Goal: Transaction & Acquisition: Purchase product/service

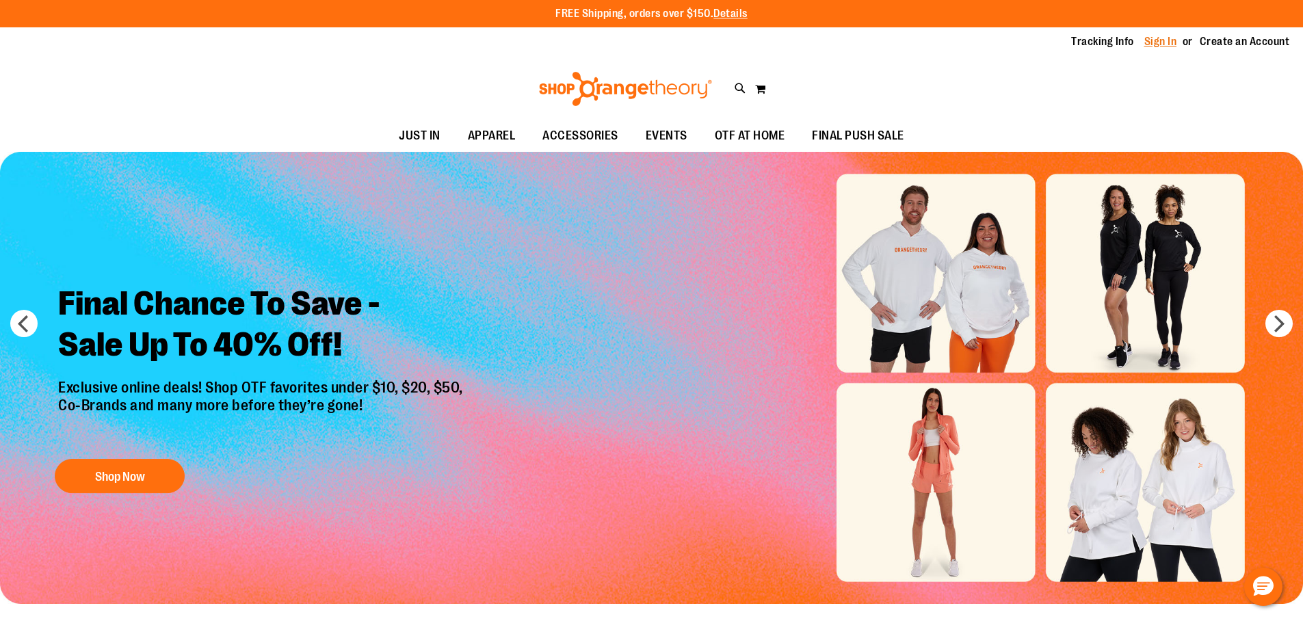
type input "**********"
click at [1162, 38] on link "Sign In" at bounding box center [1160, 41] width 33 height 15
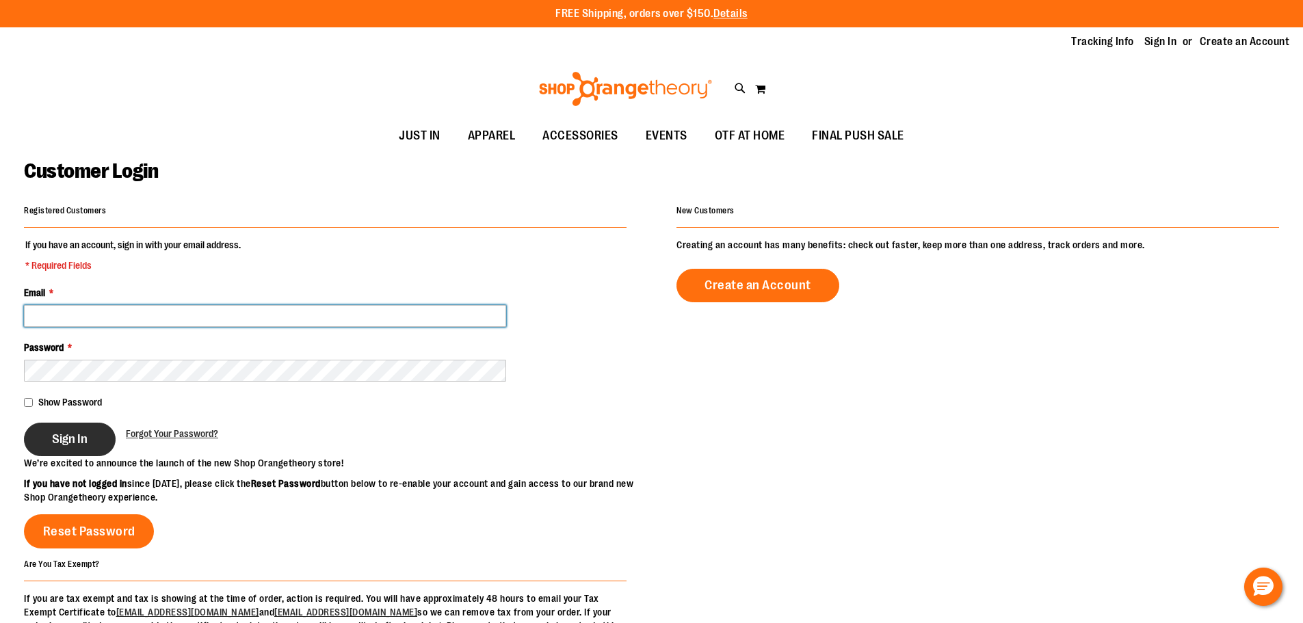
type input "**********"
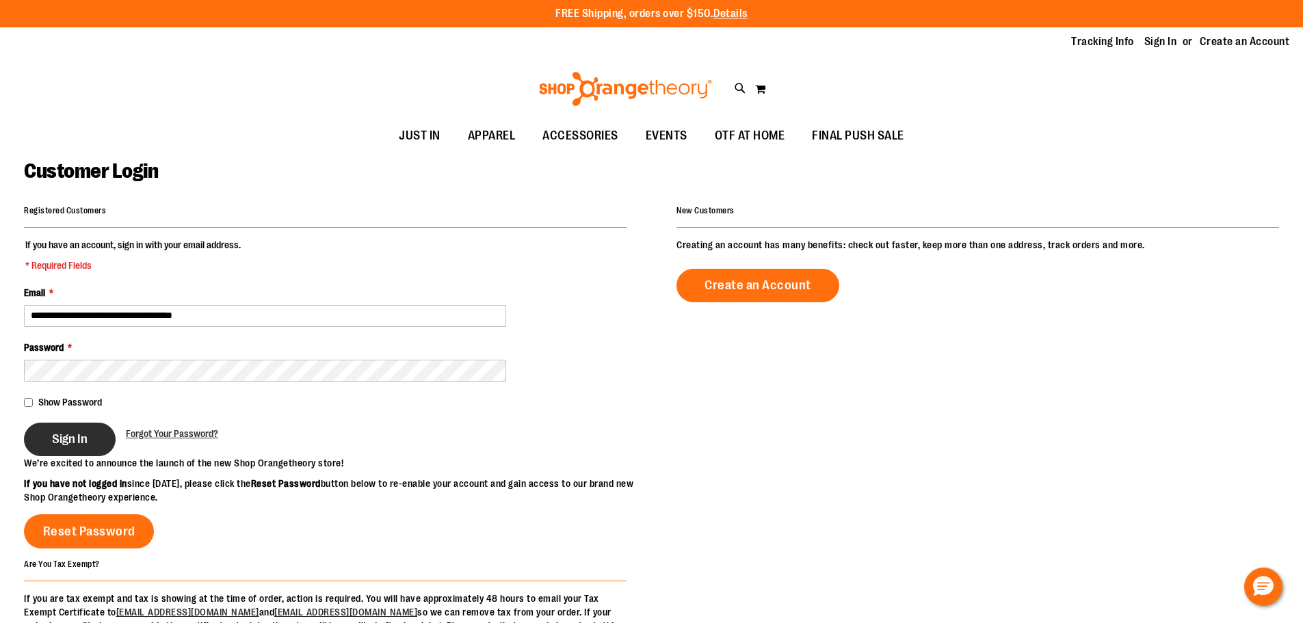
type input "**********"
click at [46, 434] on button "Sign In" at bounding box center [70, 440] width 92 height 34
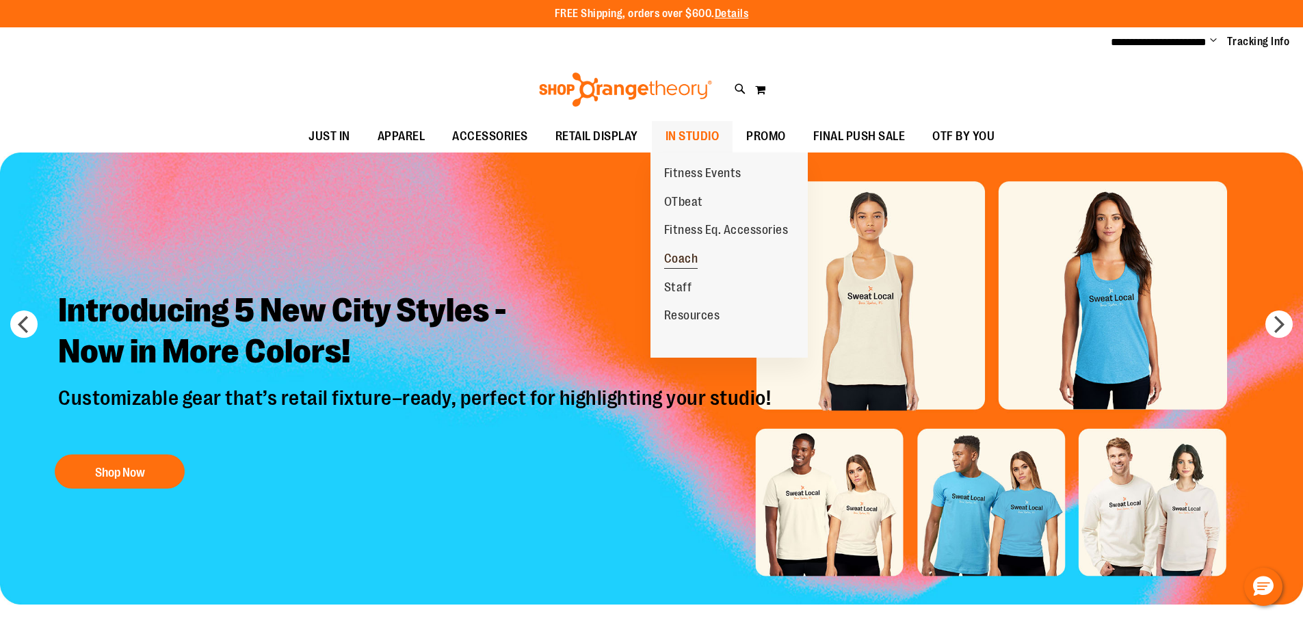
type input "**********"
click at [681, 259] on span "Coach" at bounding box center [681, 260] width 34 height 17
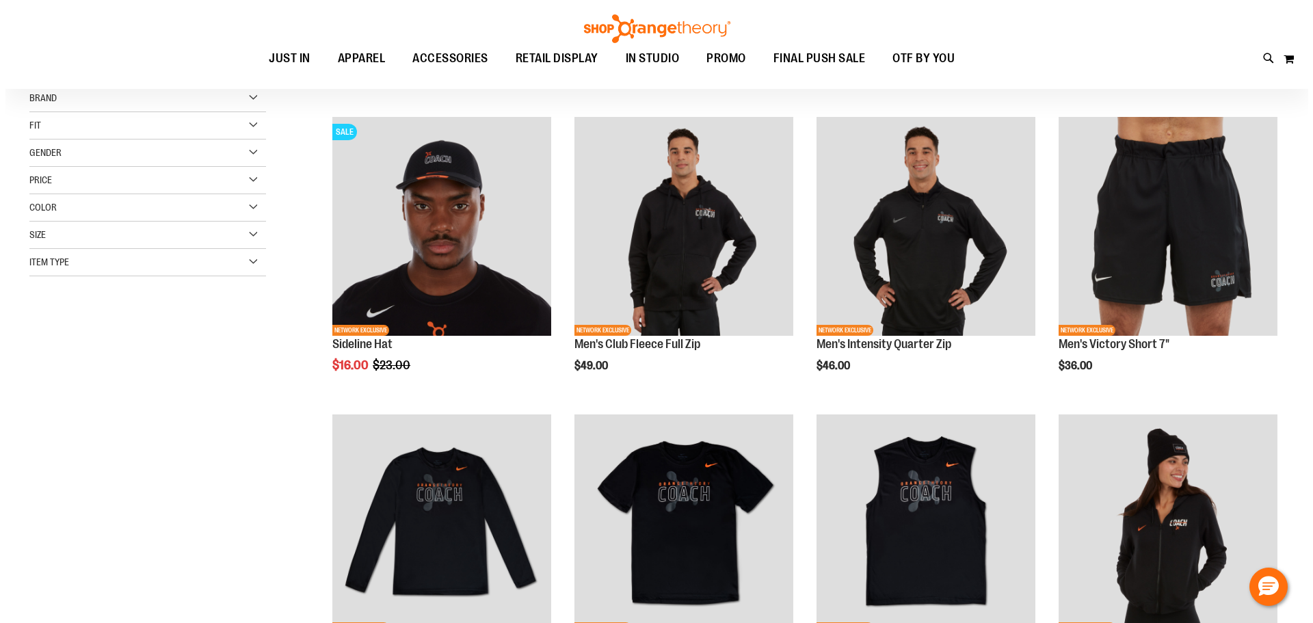
scroll to position [205, 0]
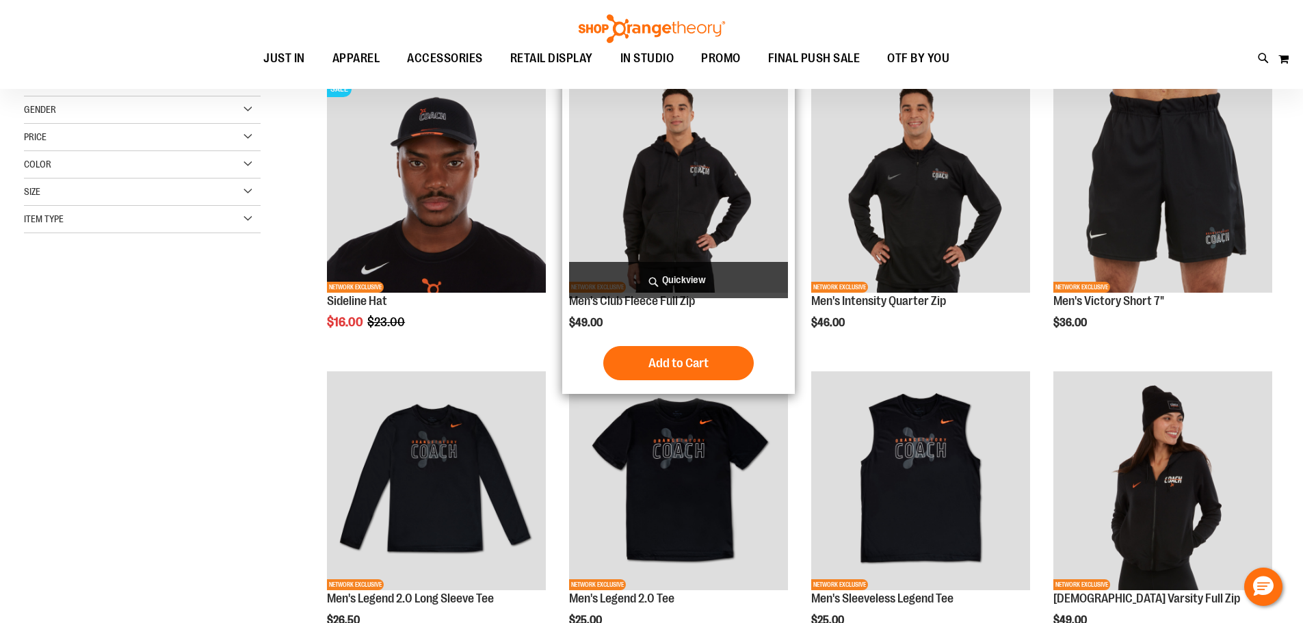
type input "**********"
click at [694, 275] on span "Quickview" at bounding box center [678, 280] width 219 height 36
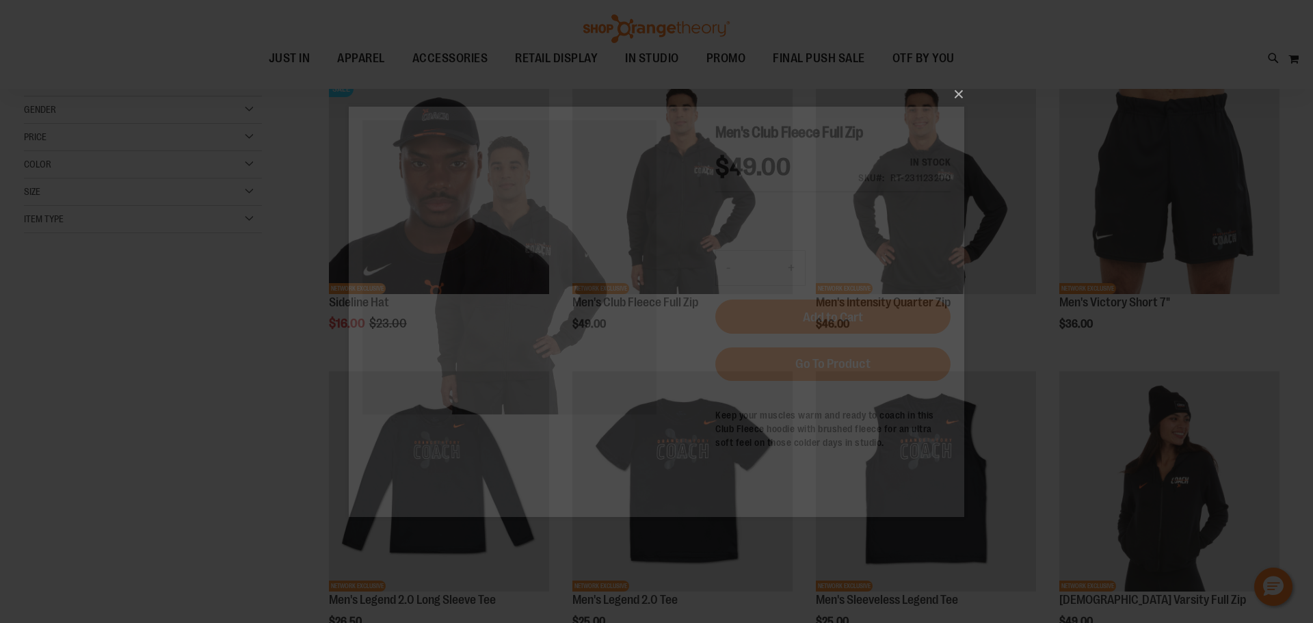
scroll to position [0, 0]
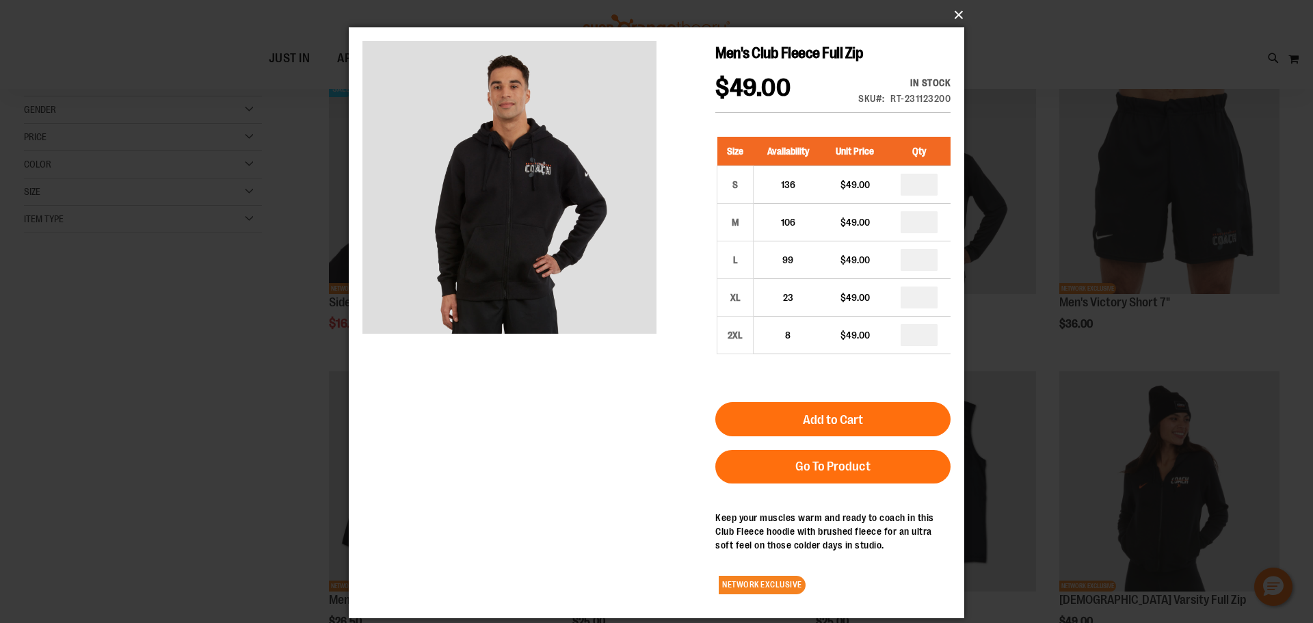
click at [957, 12] on button "×" at bounding box center [661, 15] width 616 height 30
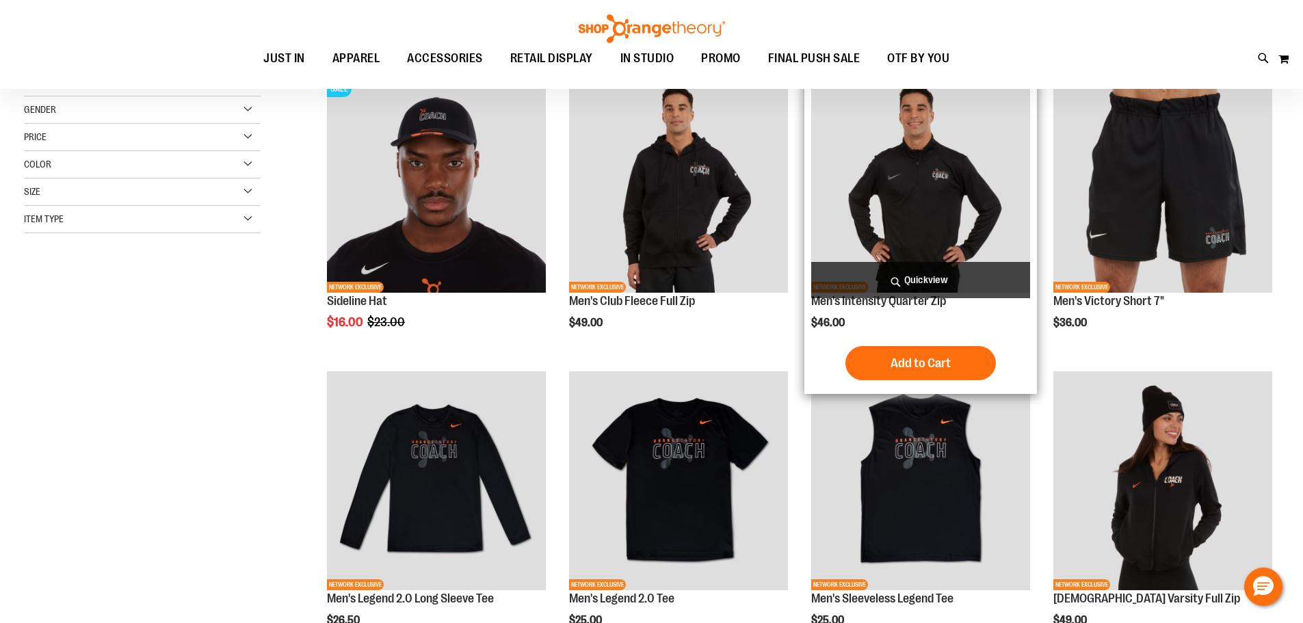
click at [922, 274] on span "Quickview" at bounding box center [920, 280] width 219 height 36
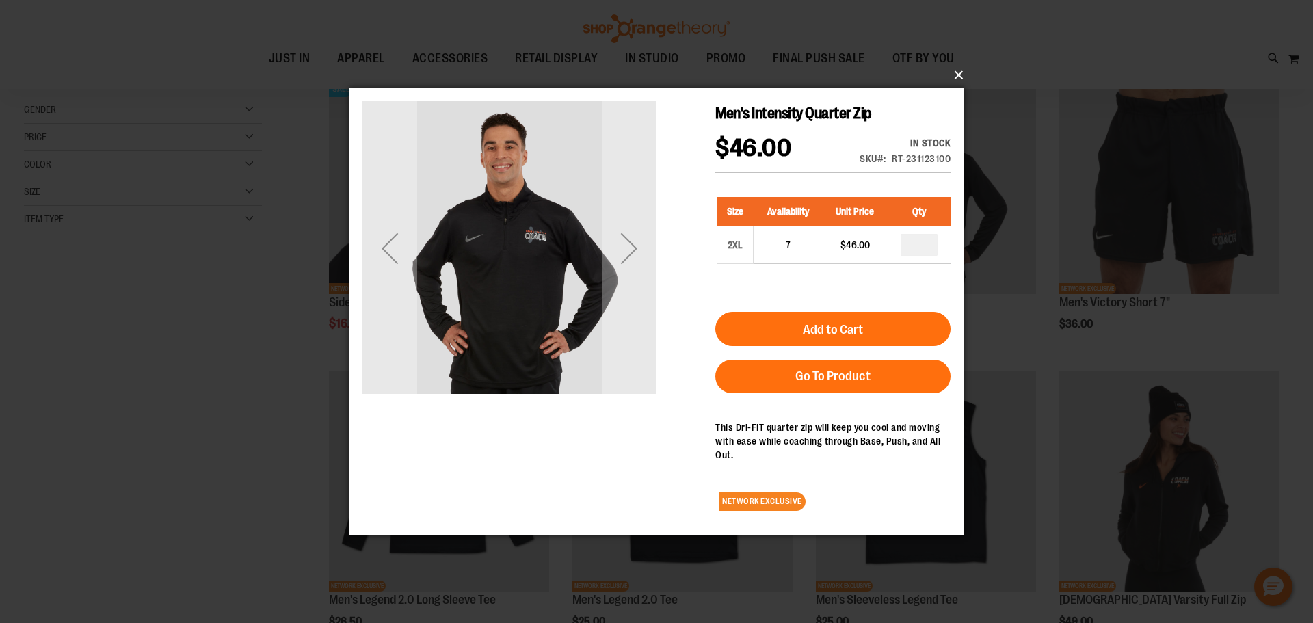
click at [958, 70] on button "×" at bounding box center [661, 75] width 616 height 30
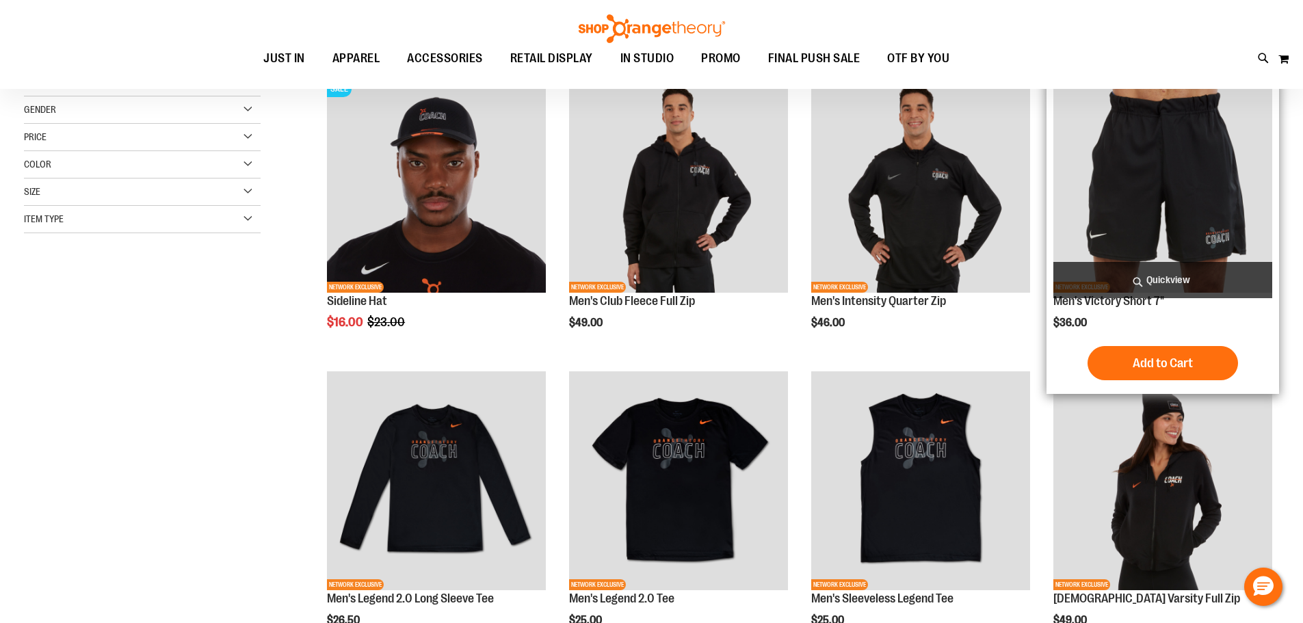
click at [1164, 267] on span "Quickview" at bounding box center [1162, 280] width 219 height 36
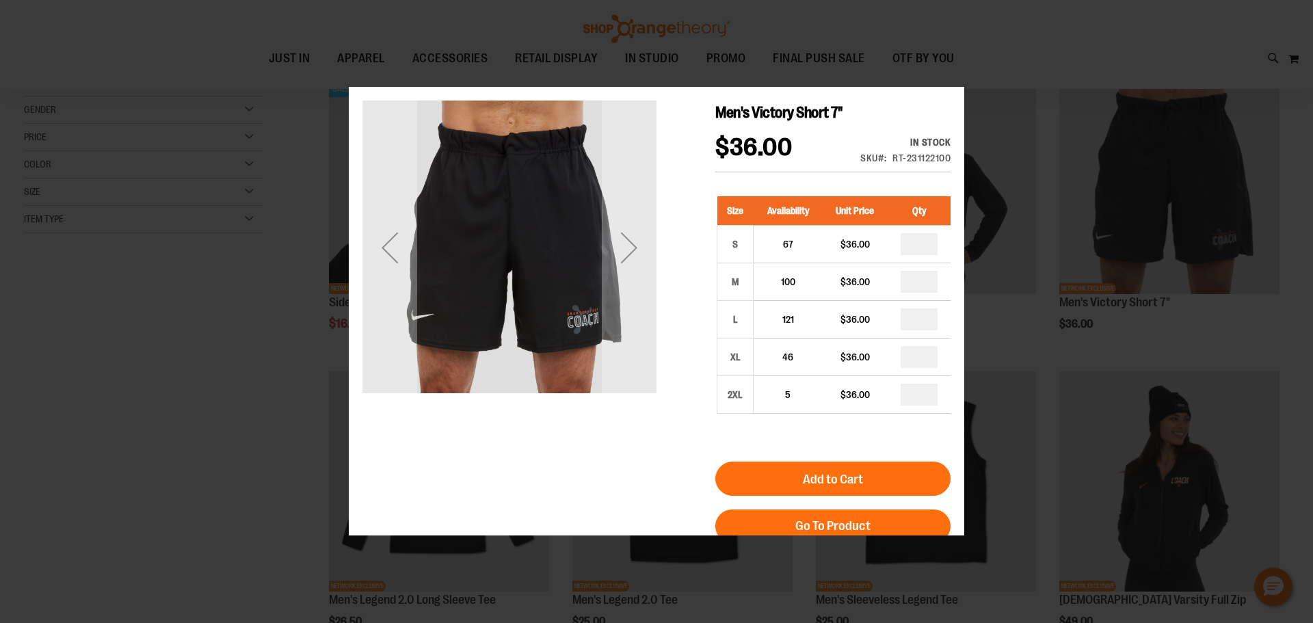
click at [957, 138] on main "Men's Victory Short 7" $36.00 In stock Only %1 left SKU RT-231122100 Size Avail…" at bounding box center [657, 379] width 616 height 584
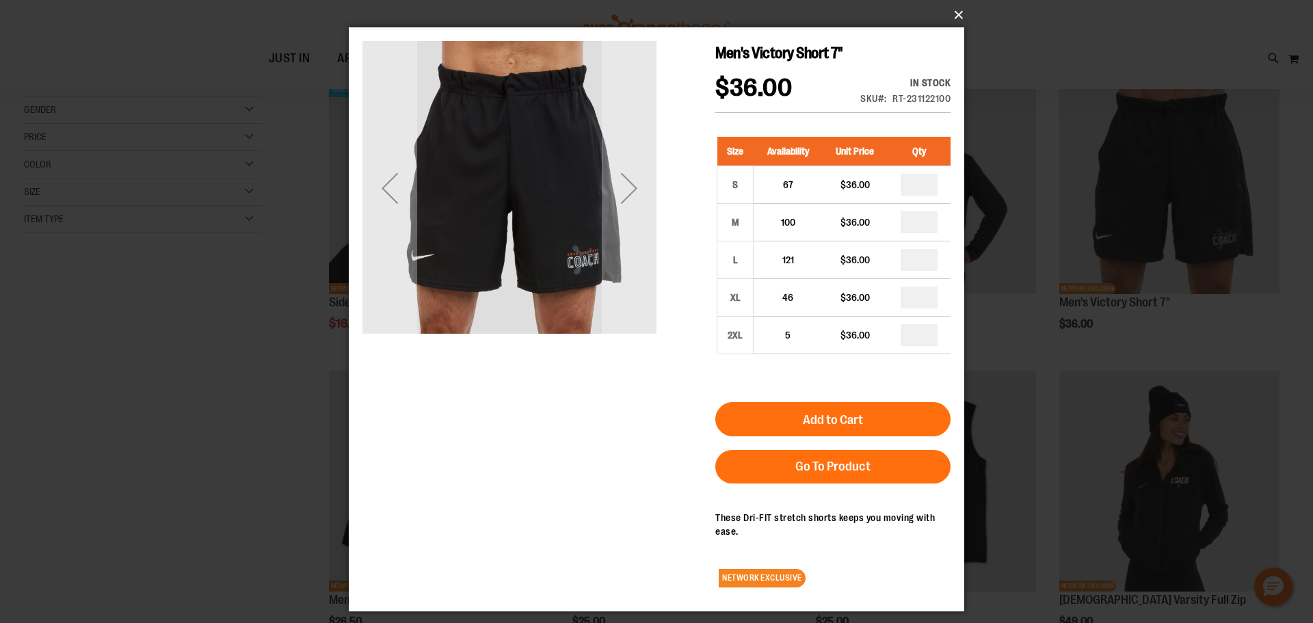
click at [956, 11] on button "×" at bounding box center [661, 15] width 616 height 30
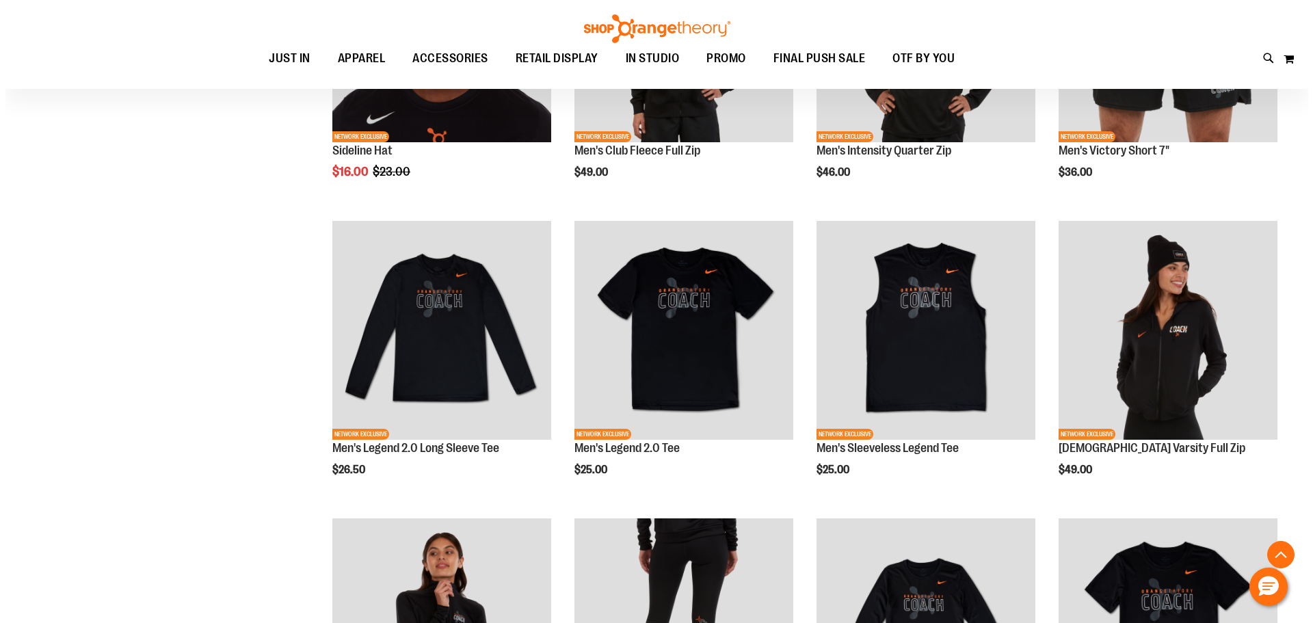
scroll to position [410, 0]
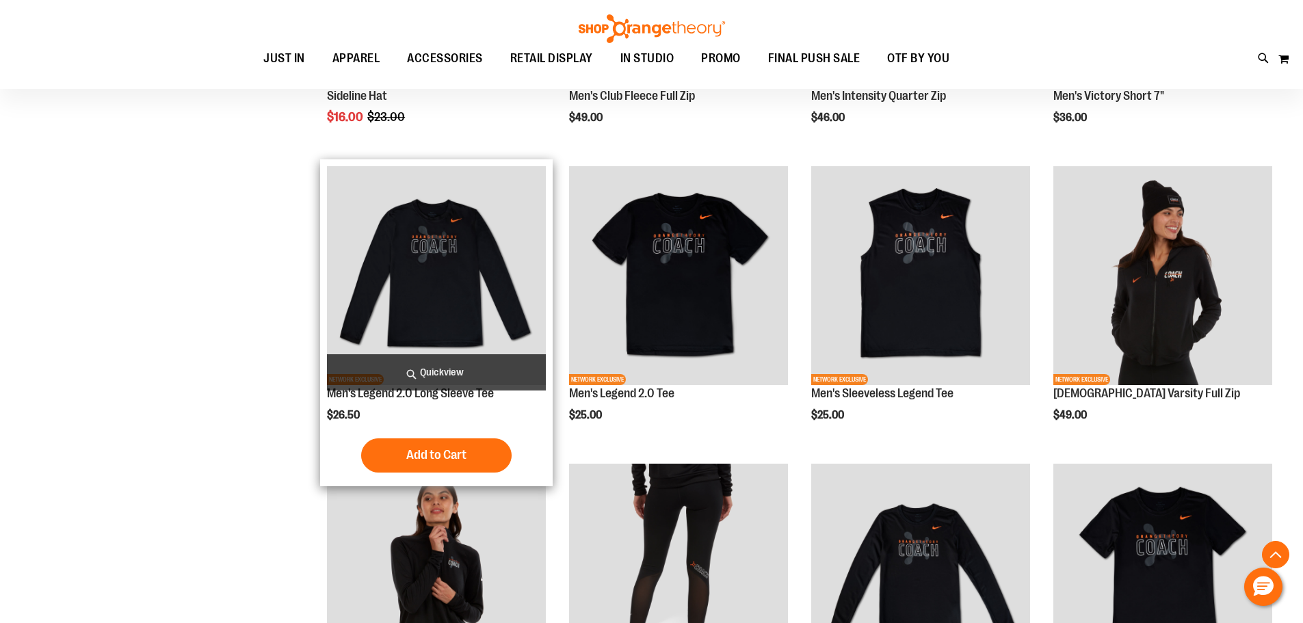
click at [443, 367] on span "Quickview" at bounding box center [436, 372] width 219 height 36
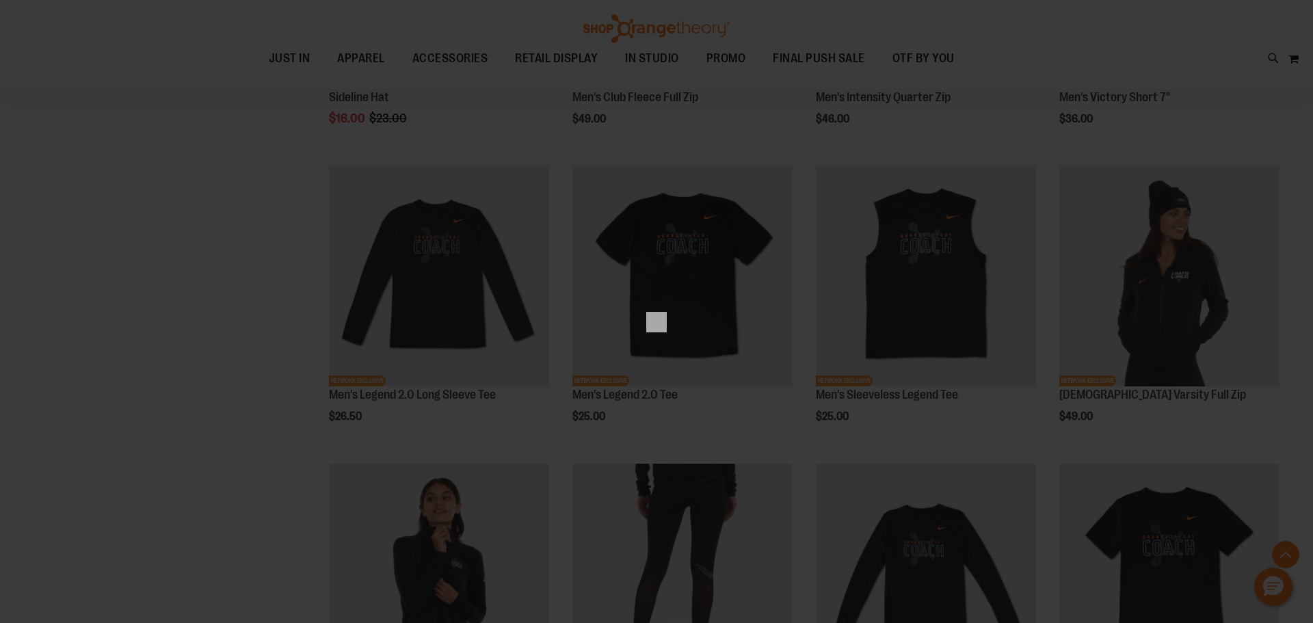
scroll to position [0, 0]
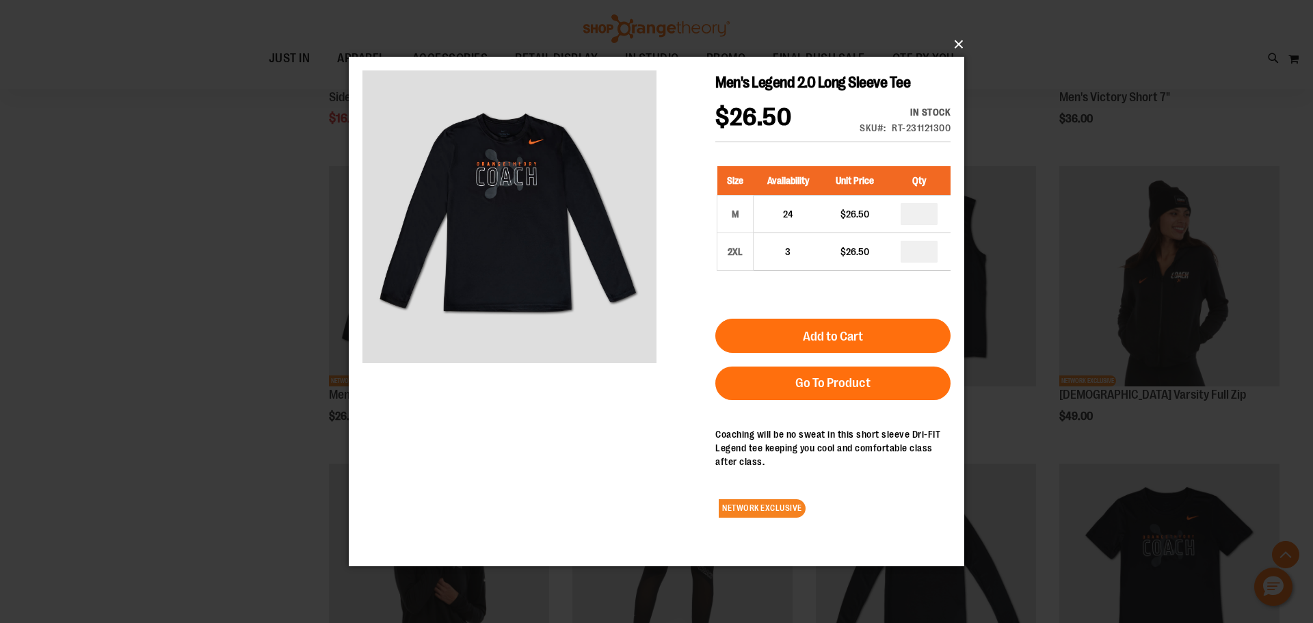
click at [955, 42] on button "×" at bounding box center [661, 44] width 616 height 30
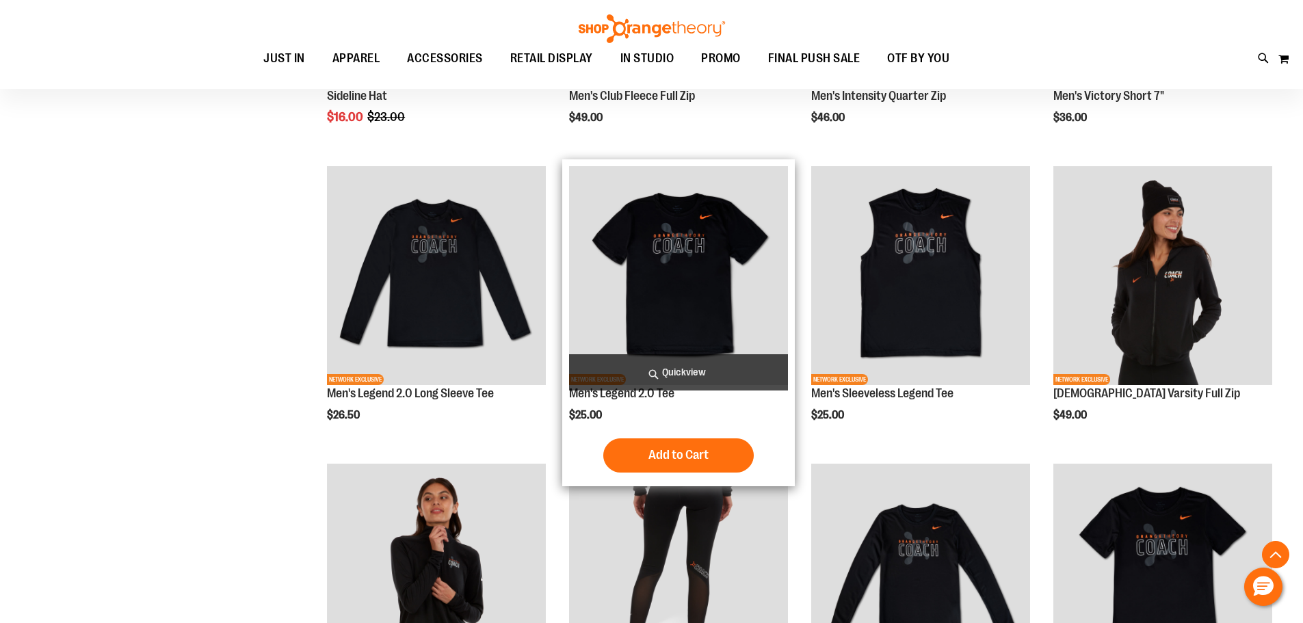
click at [670, 371] on span "Quickview" at bounding box center [678, 372] width 219 height 36
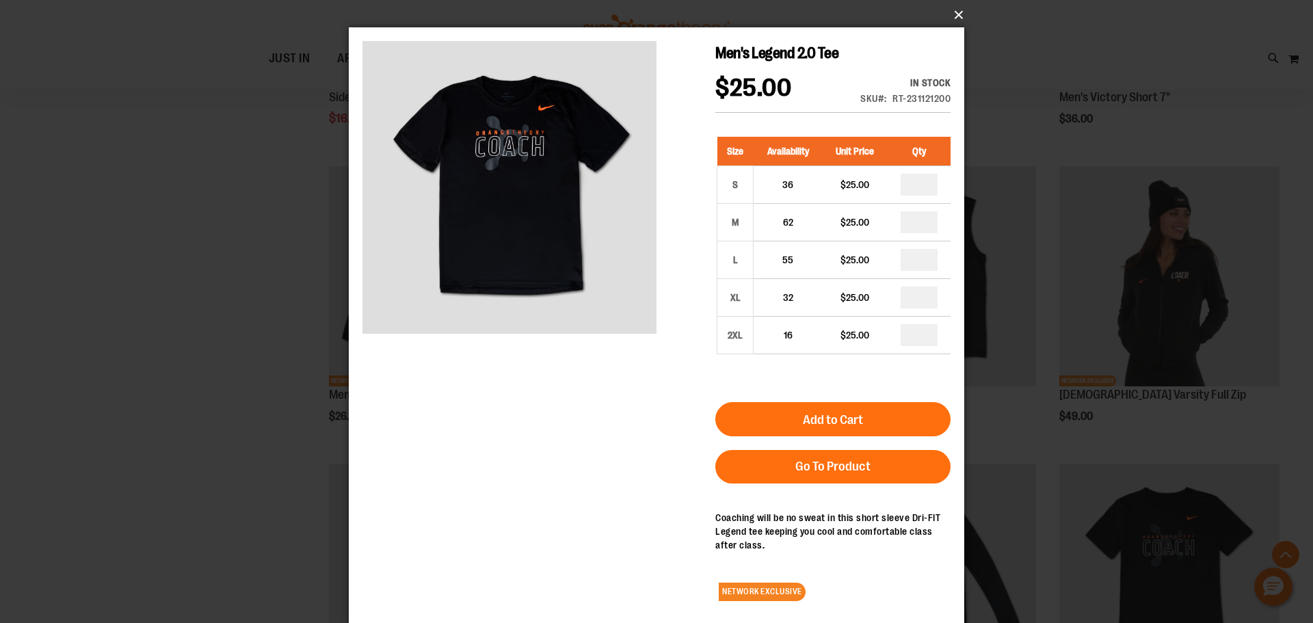
click at [960, 12] on button "×" at bounding box center [661, 15] width 616 height 30
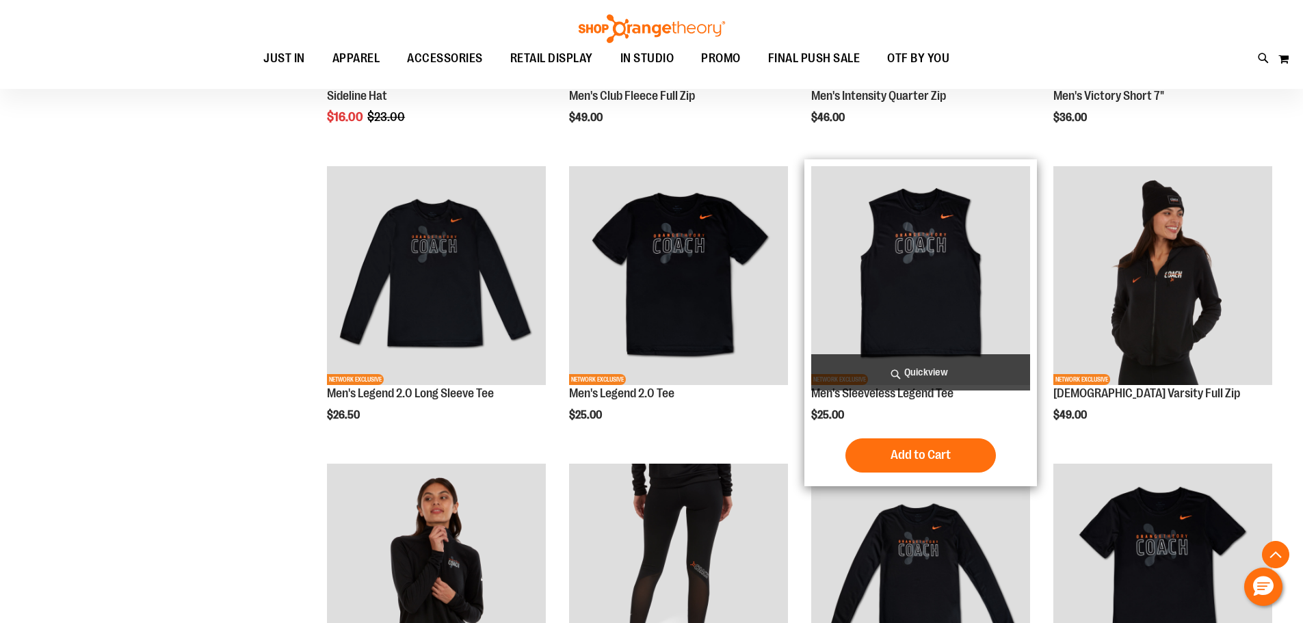
click at [909, 368] on span "Quickview" at bounding box center [920, 372] width 219 height 36
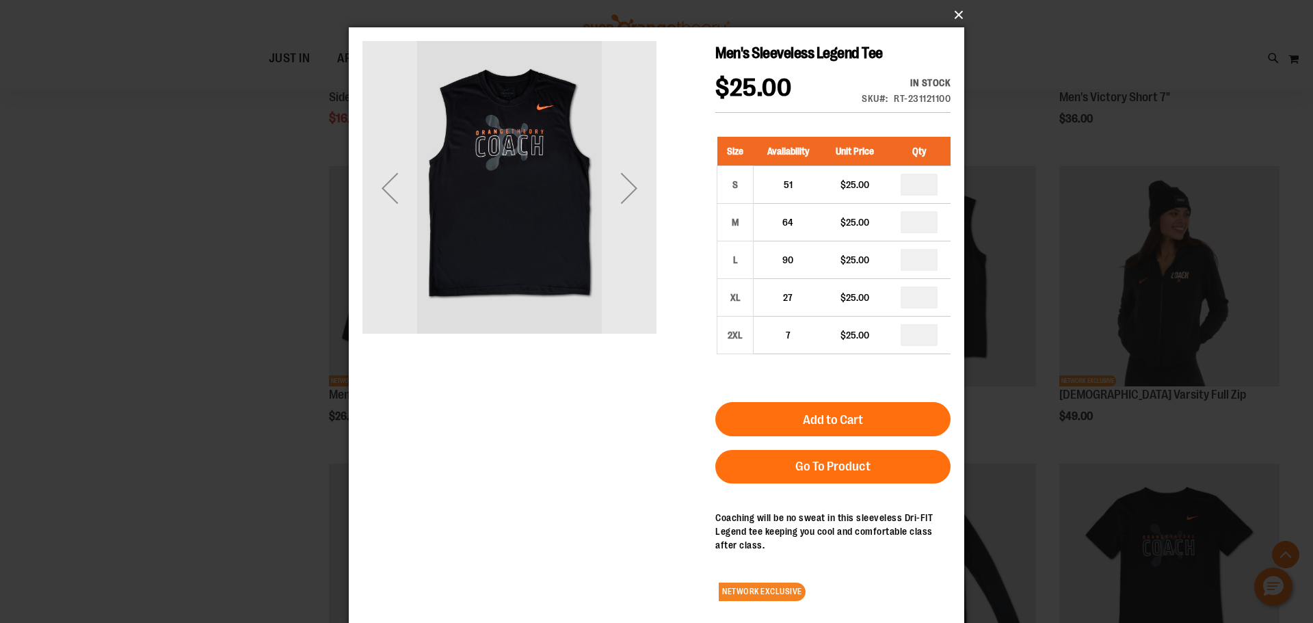
click at [956, 11] on button "×" at bounding box center [661, 15] width 616 height 30
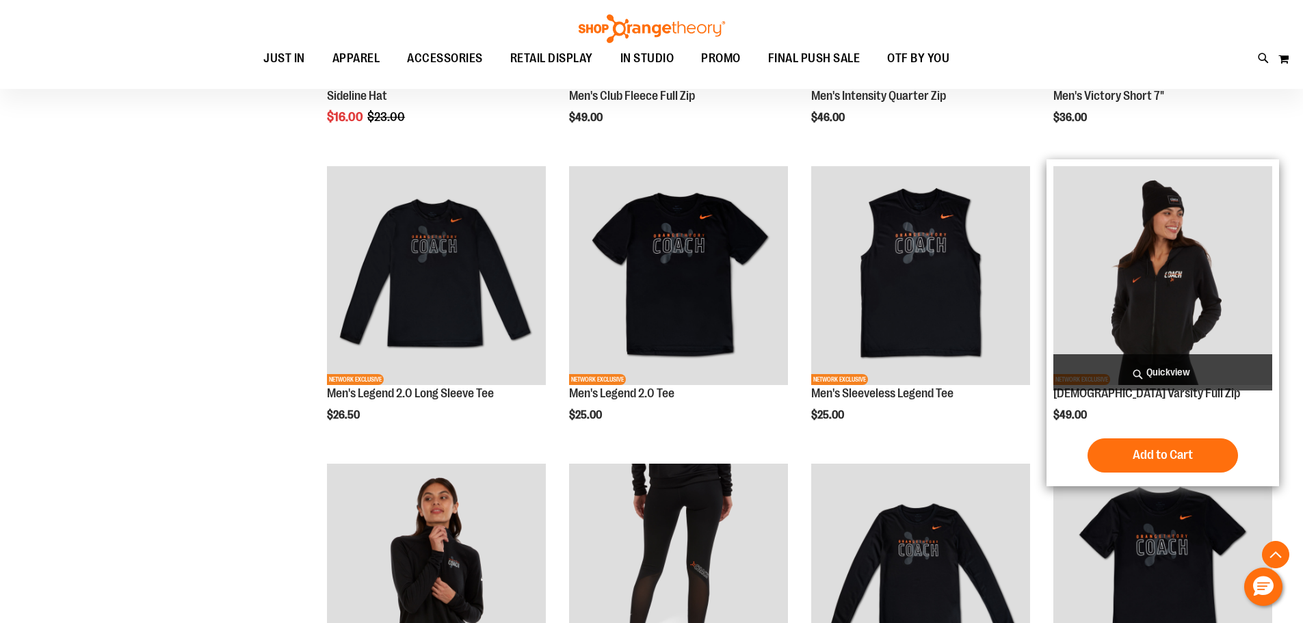
click at [1146, 375] on span "Quickview" at bounding box center [1162, 372] width 219 height 36
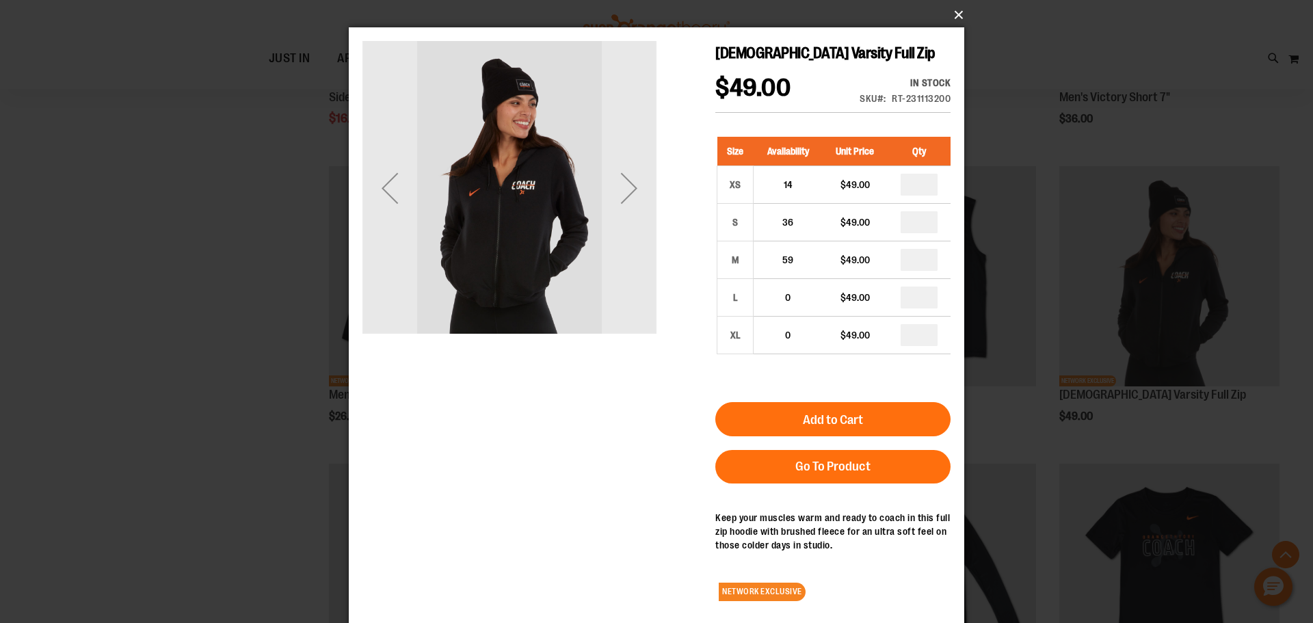
click at [958, 16] on button "×" at bounding box center [661, 15] width 616 height 30
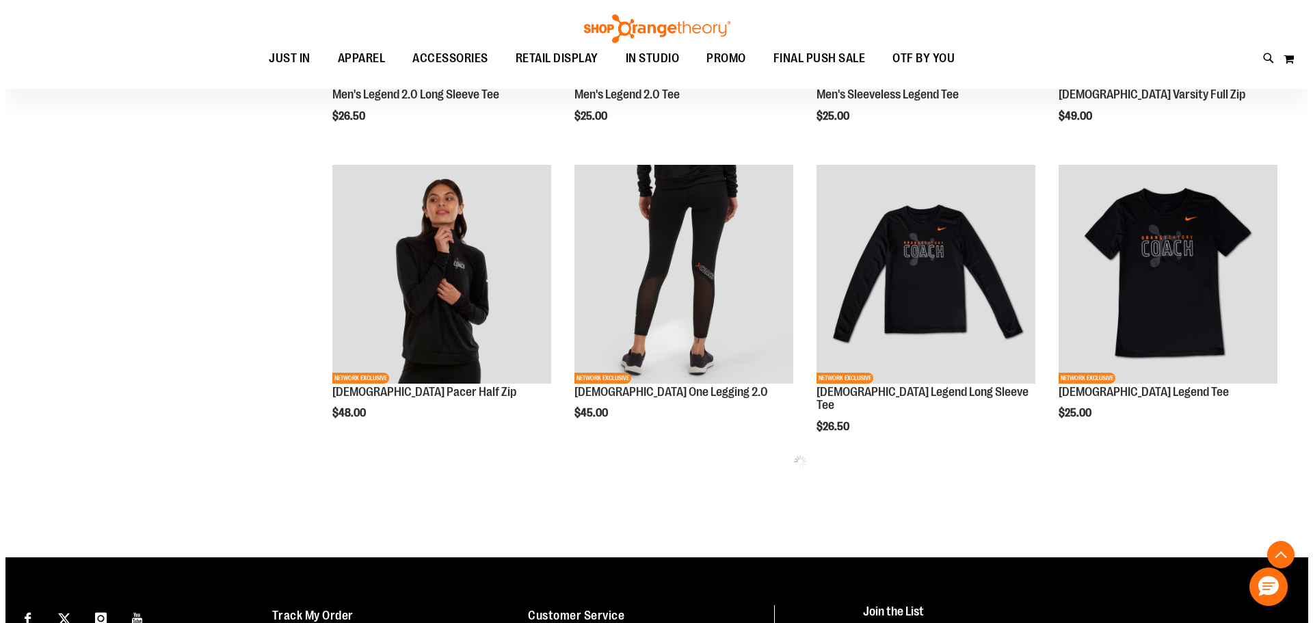
scroll to position [752, 0]
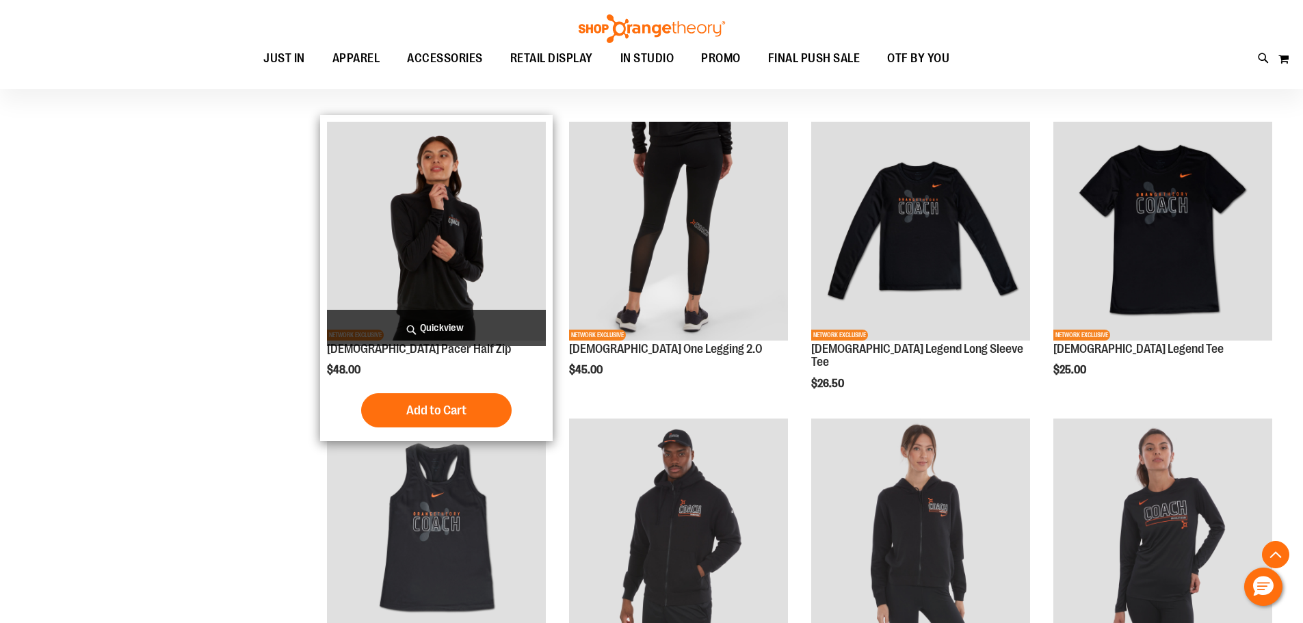
click at [419, 324] on span "Quickview" at bounding box center [436, 328] width 219 height 36
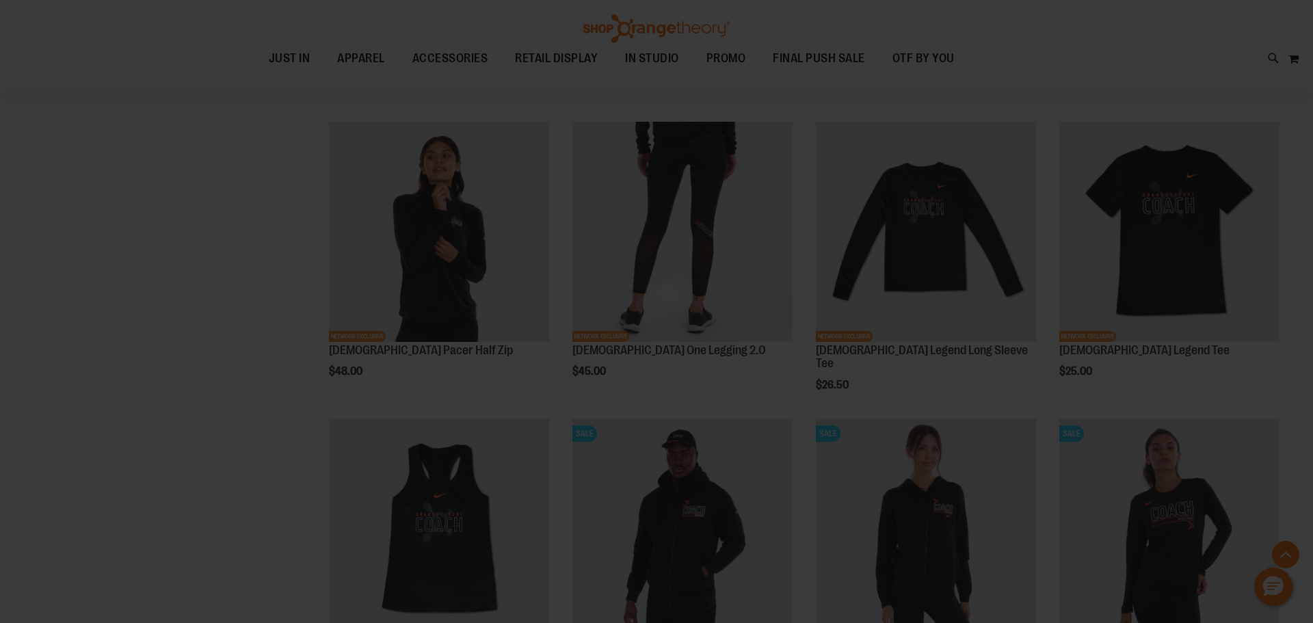
scroll to position [0, 0]
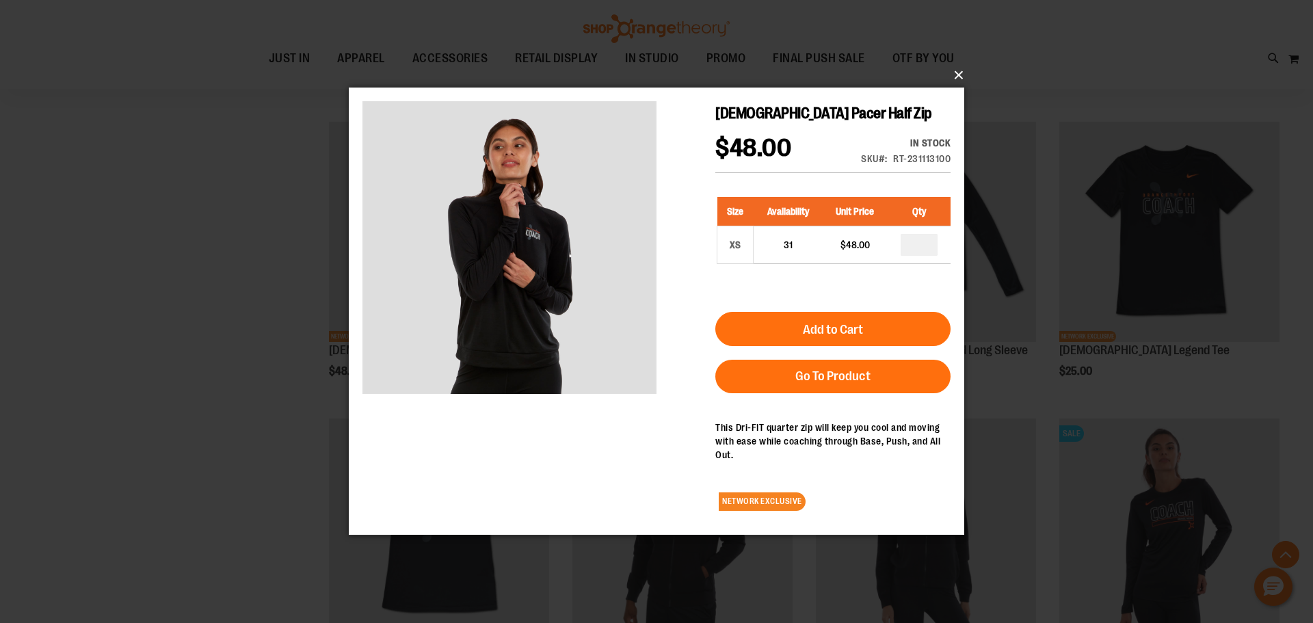
click at [962, 70] on button "×" at bounding box center [661, 75] width 616 height 30
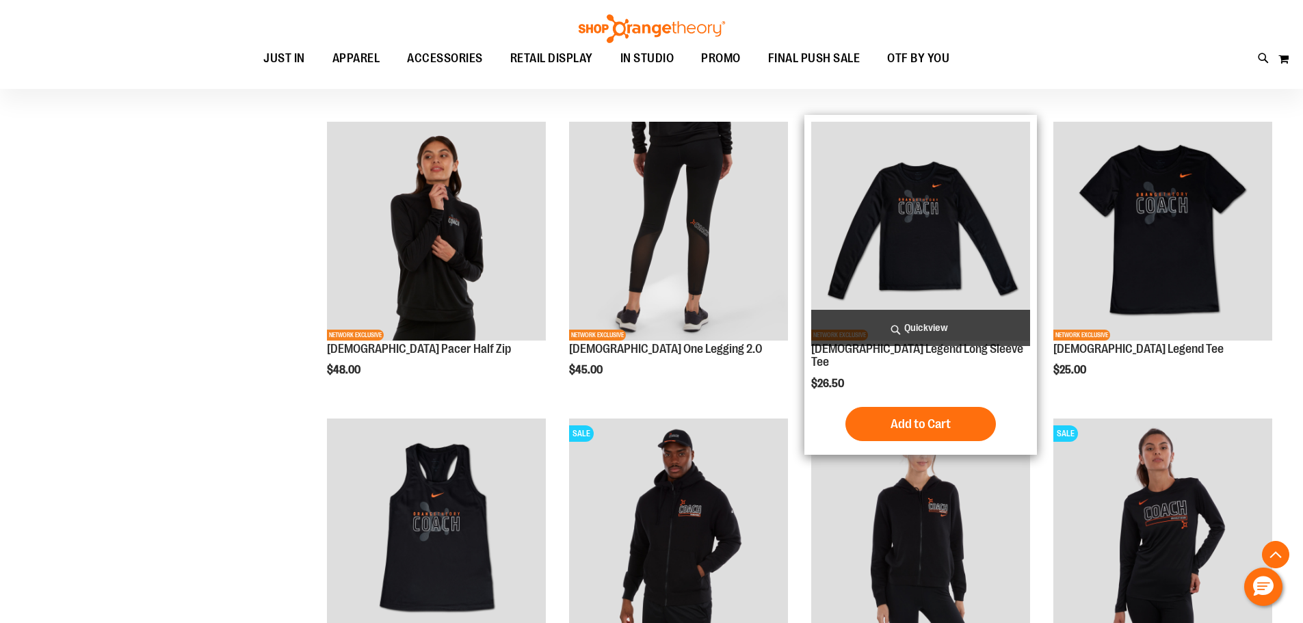
click at [916, 329] on span "Quickview" at bounding box center [920, 328] width 219 height 36
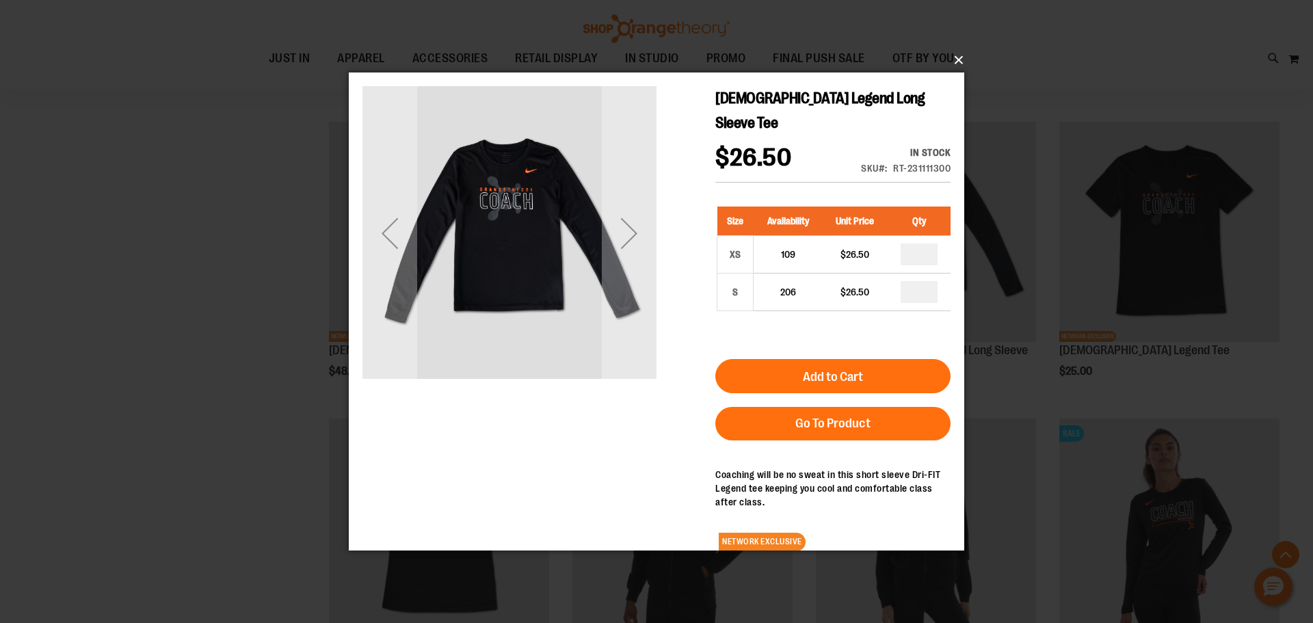
click at [955, 56] on button "×" at bounding box center [661, 60] width 616 height 30
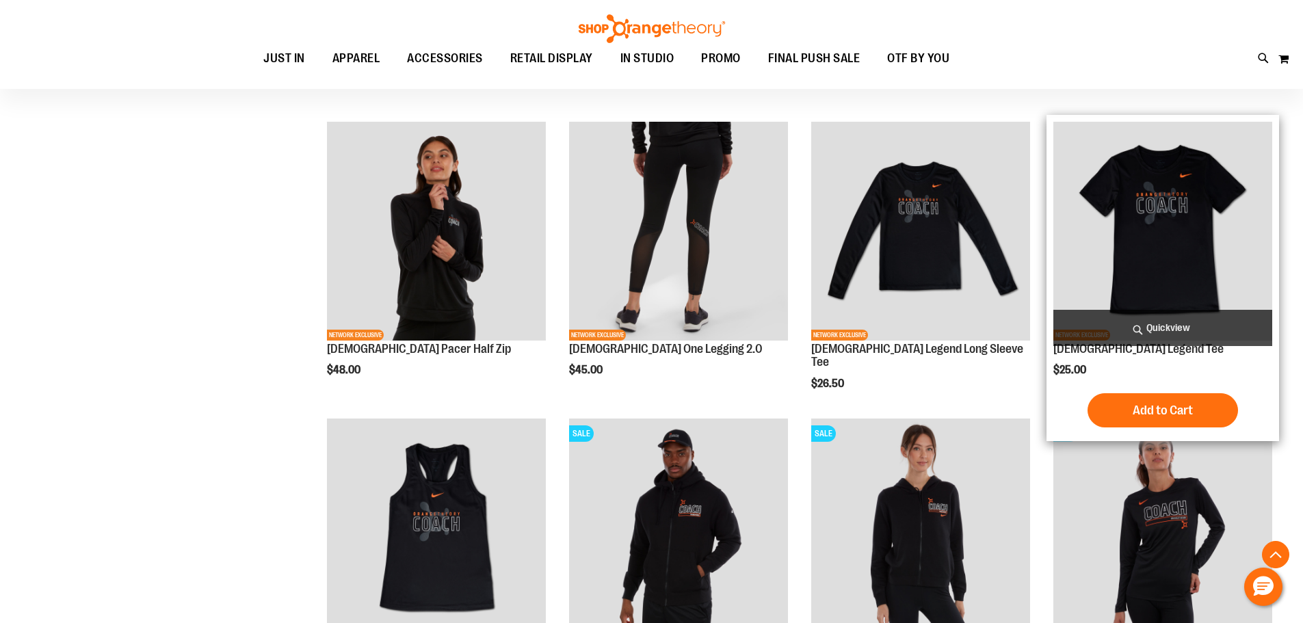
click at [1154, 330] on span "Quickview" at bounding box center [1162, 328] width 219 height 36
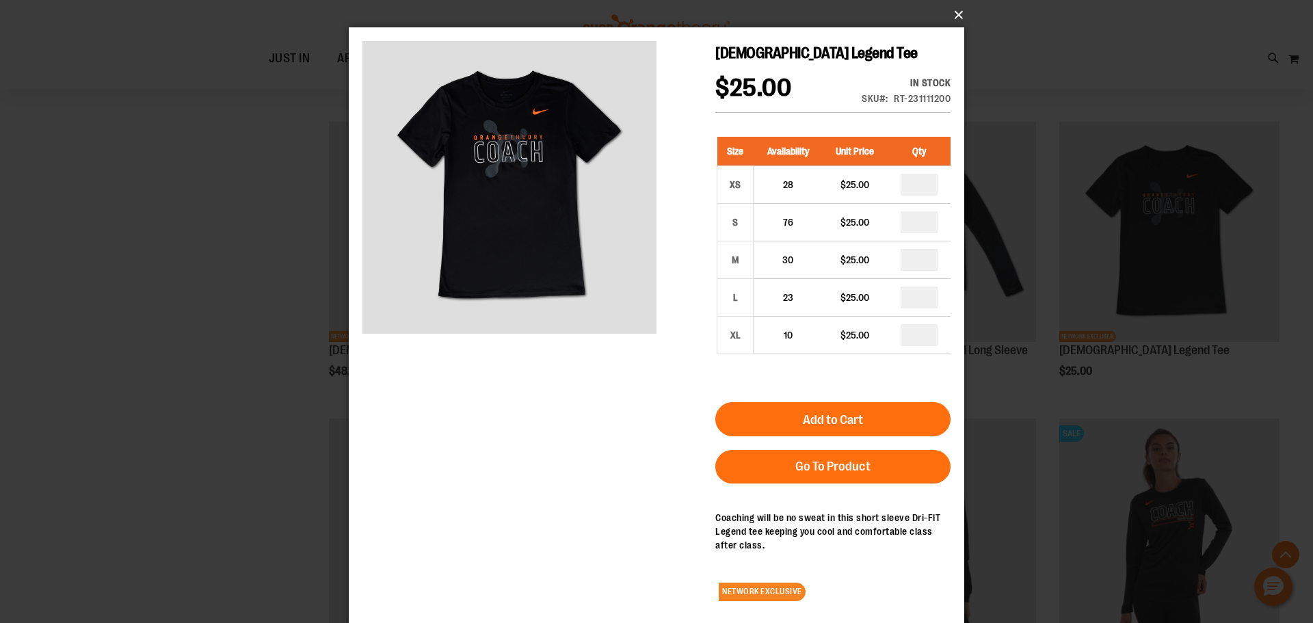
click at [955, 15] on button "×" at bounding box center [661, 15] width 616 height 30
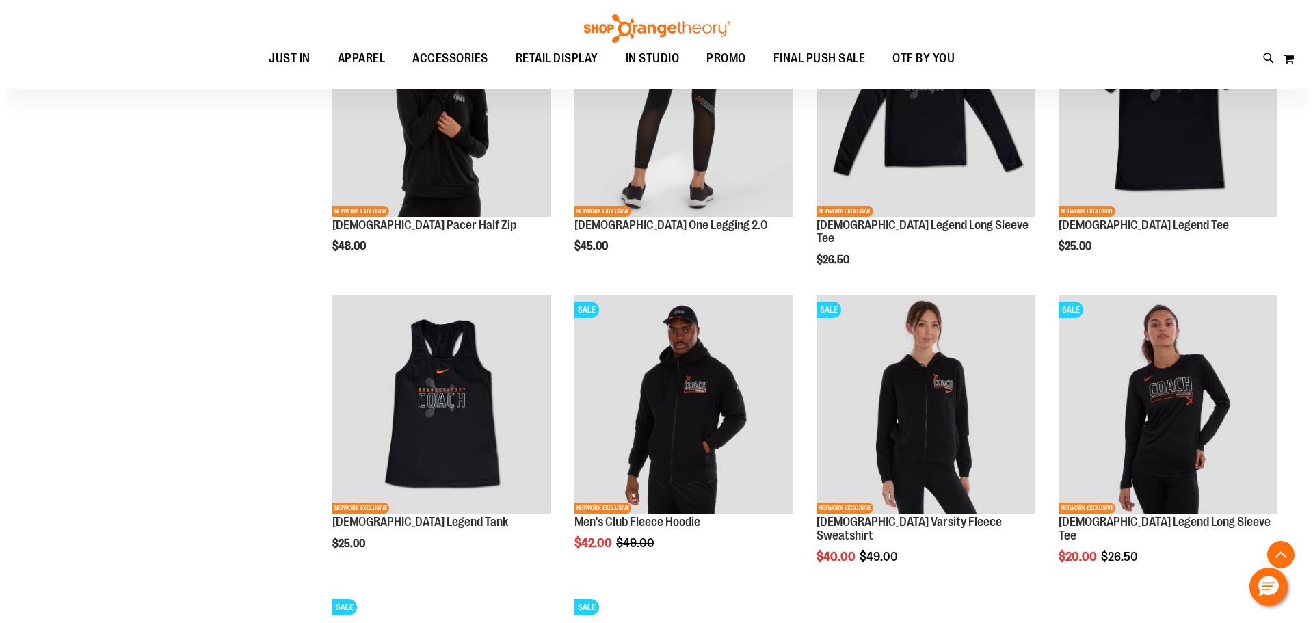
scroll to position [1025, 0]
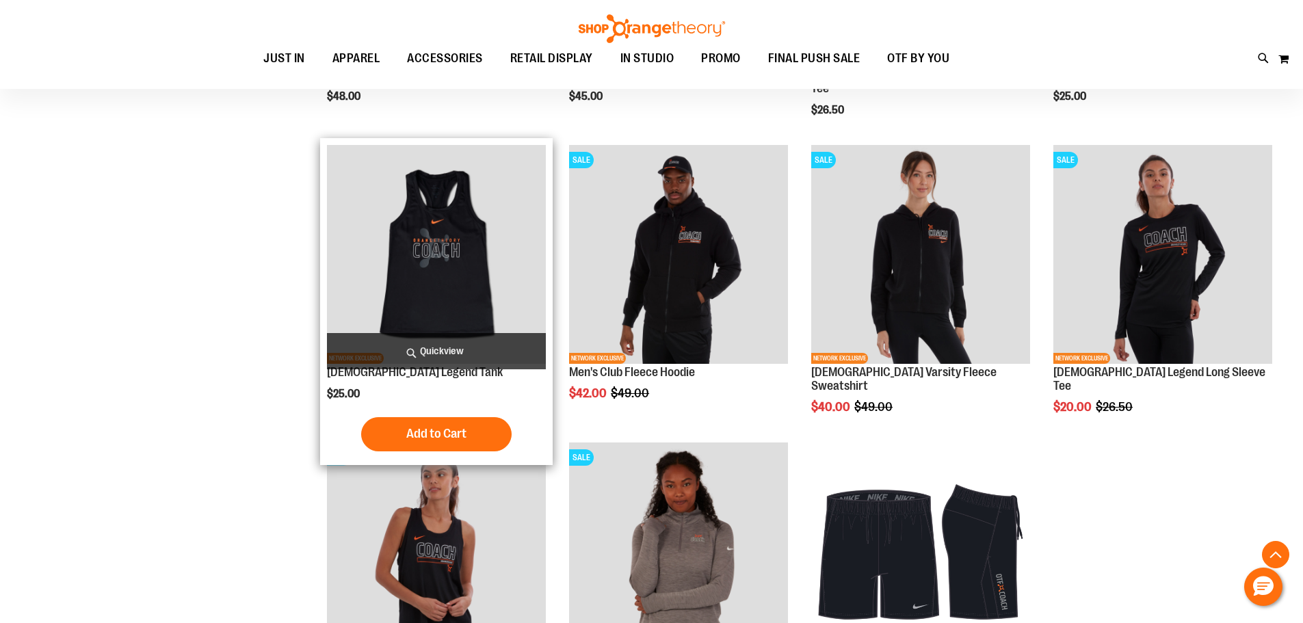
click at [441, 341] on span "Quickview" at bounding box center [436, 351] width 219 height 36
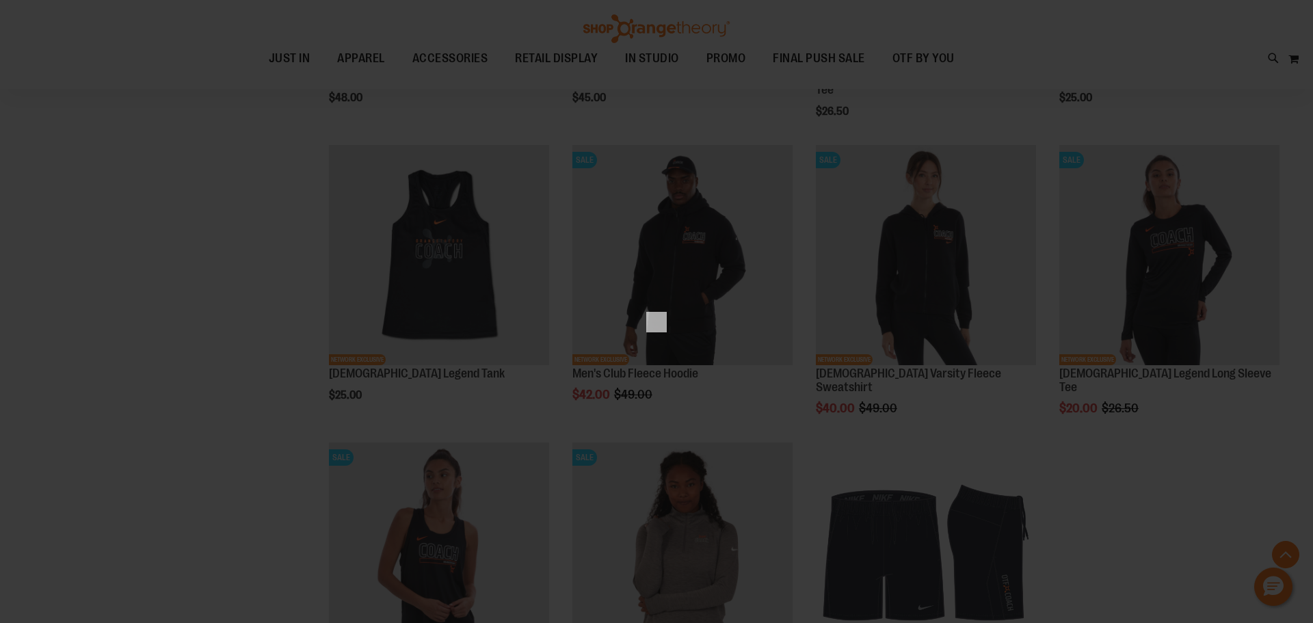
scroll to position [0, 0]
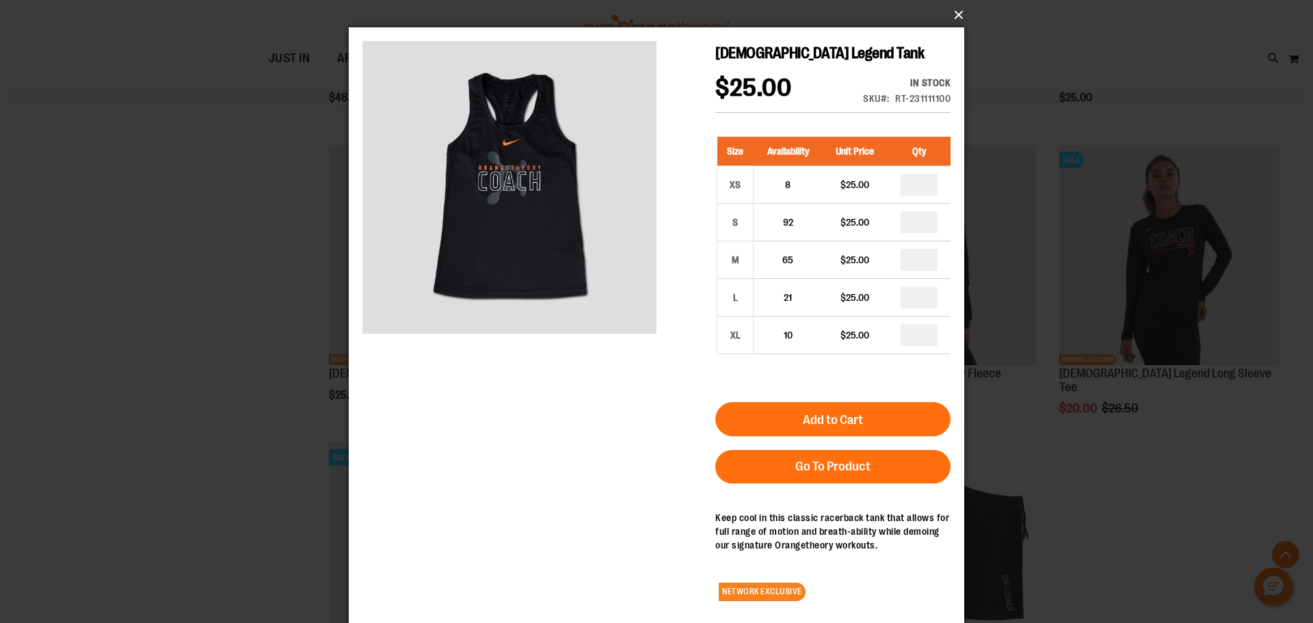
click at [956, 12] on button "×" at bounding box center [661, 15] width 616 height 30
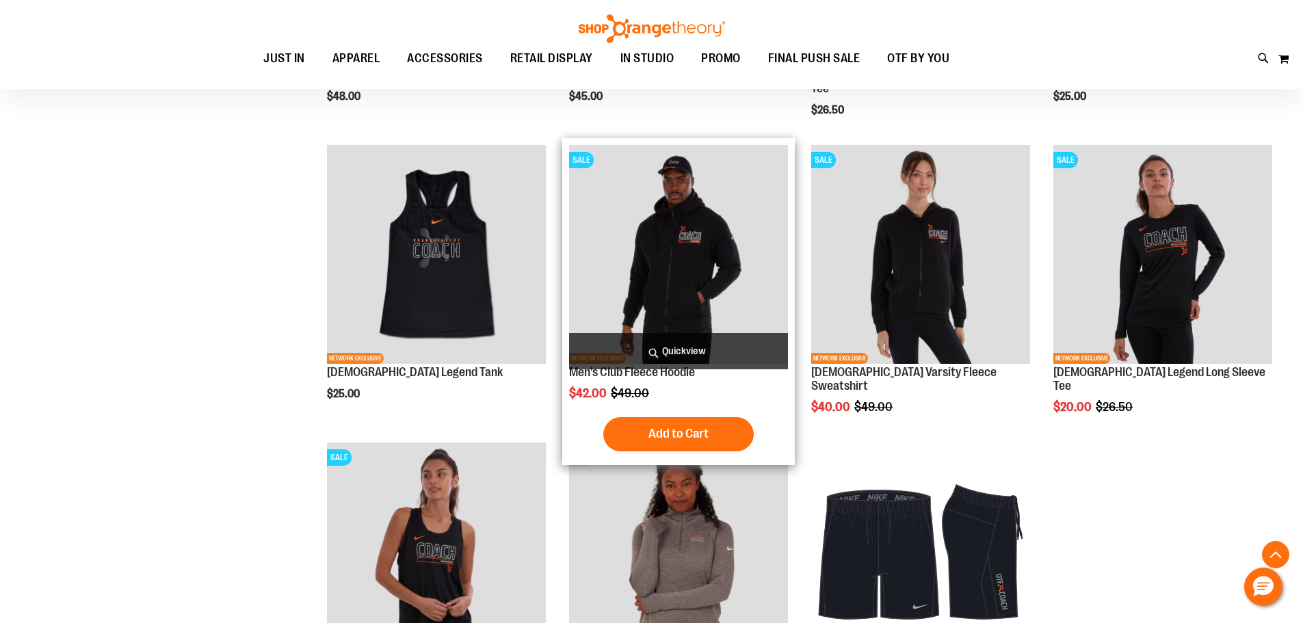
click at [668, 350] on span "Quickview" at bounding box center [678, 351] width 219 height 36
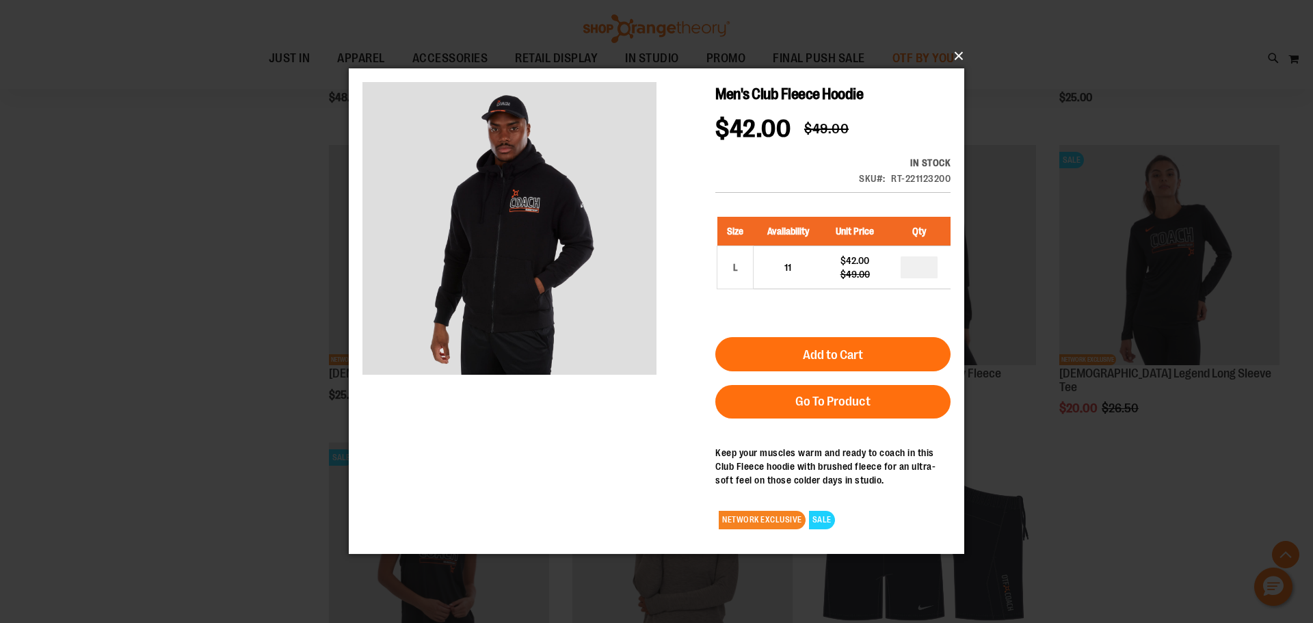
click at [955, 55] on button "×" at bounding box center [661, 56] width 616 height 30
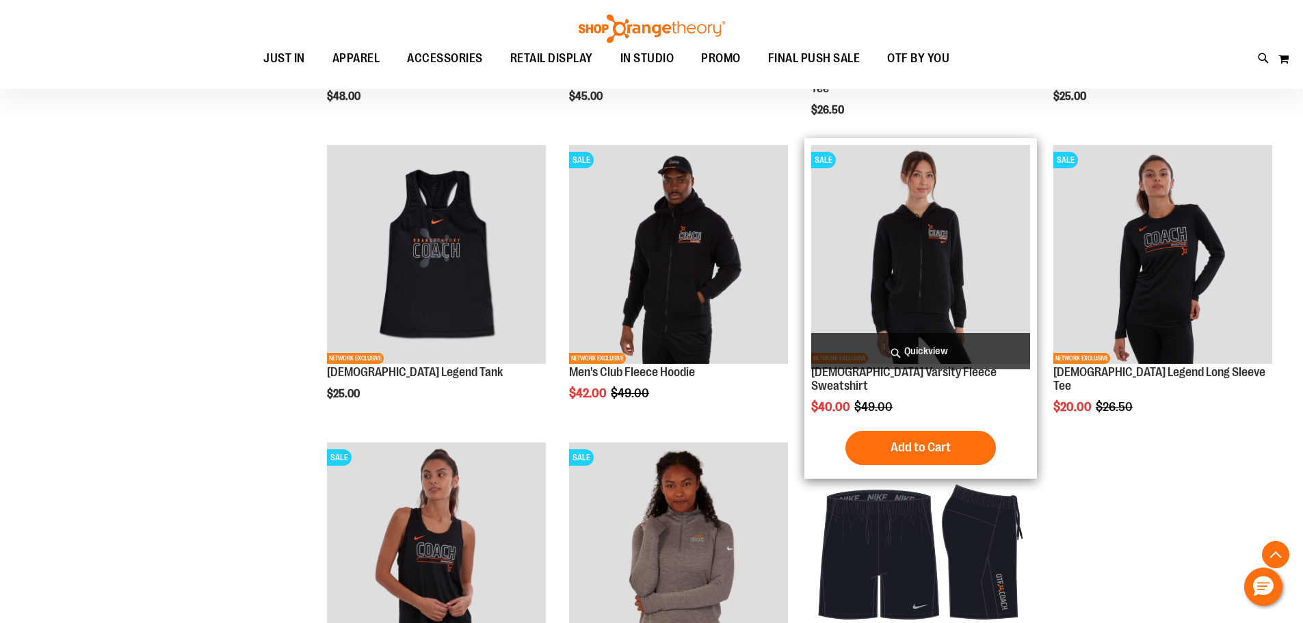
click at [920, 350] on span "Quickview" at bounding box center [920, 351] width 219 height 36
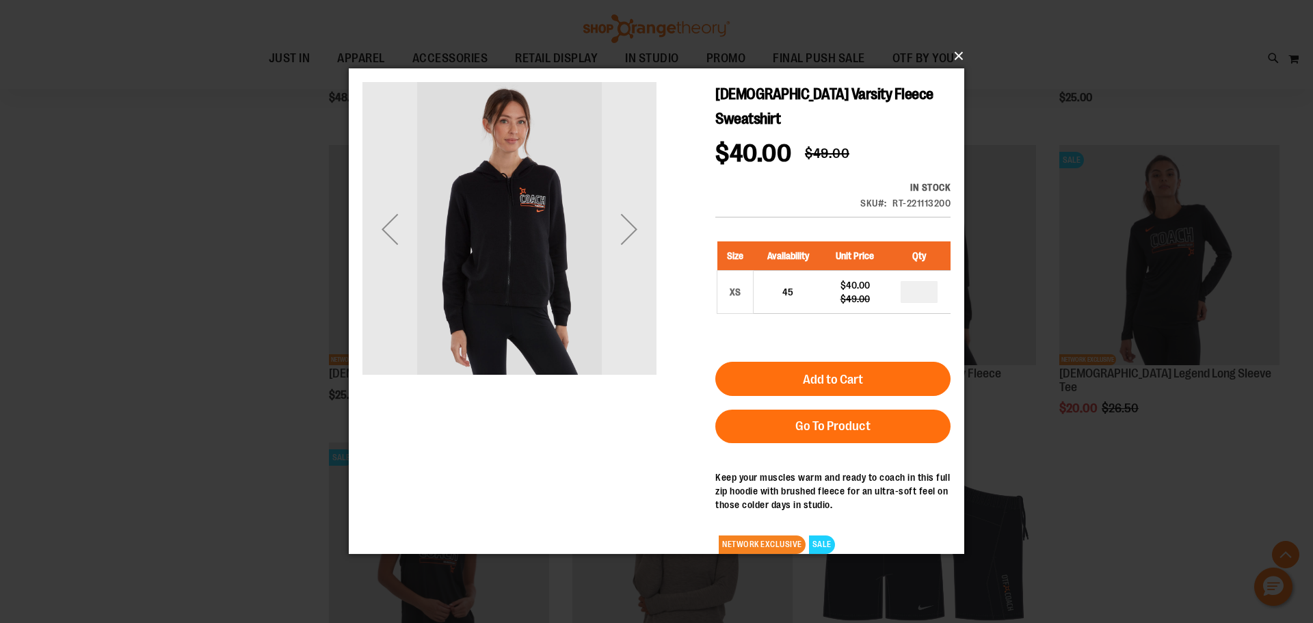
click at [953, 53] on button "×" at bounding box center [661, 56] width 616 height 30
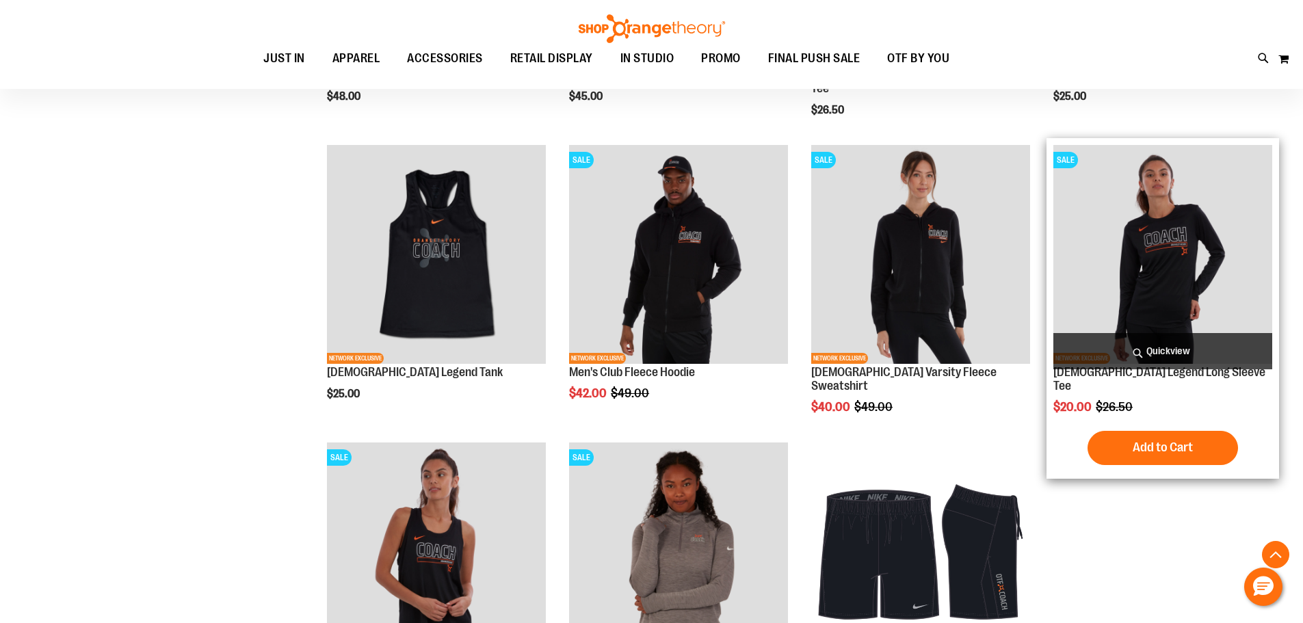
click at [1177, 350] on span "Quickview" at bounding box center [1162, 351] width 219 height 36
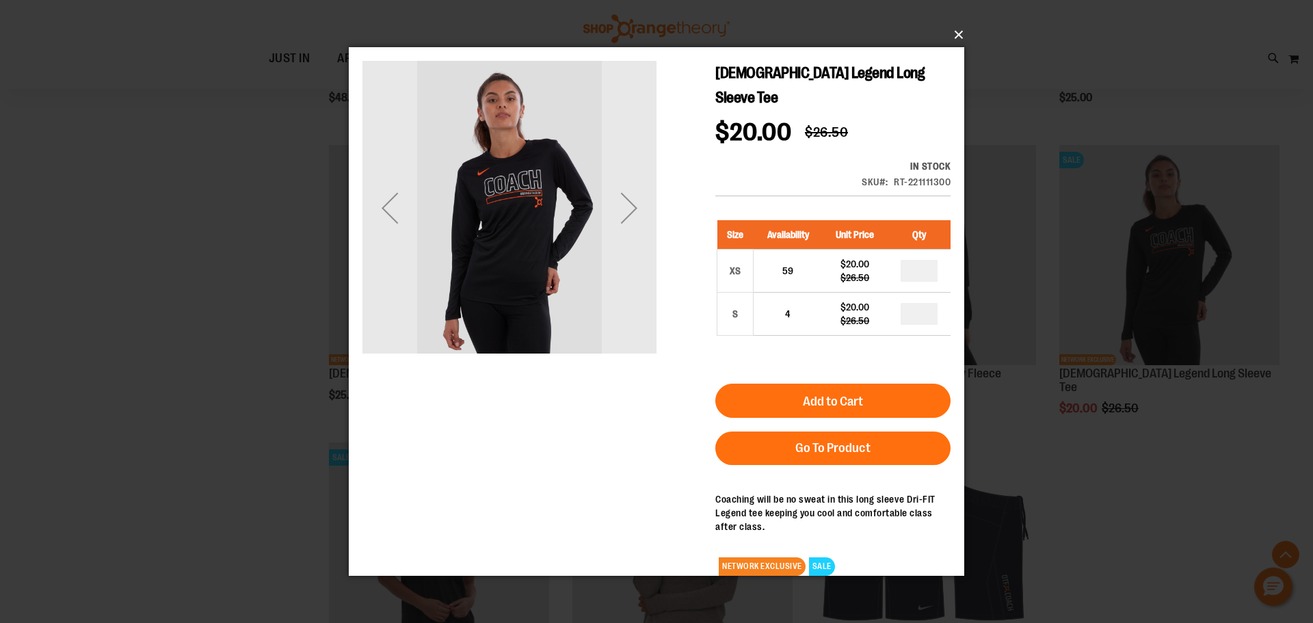
click at [954, 34] on button "×" at bounding box center [661, 35] width 616 height 30
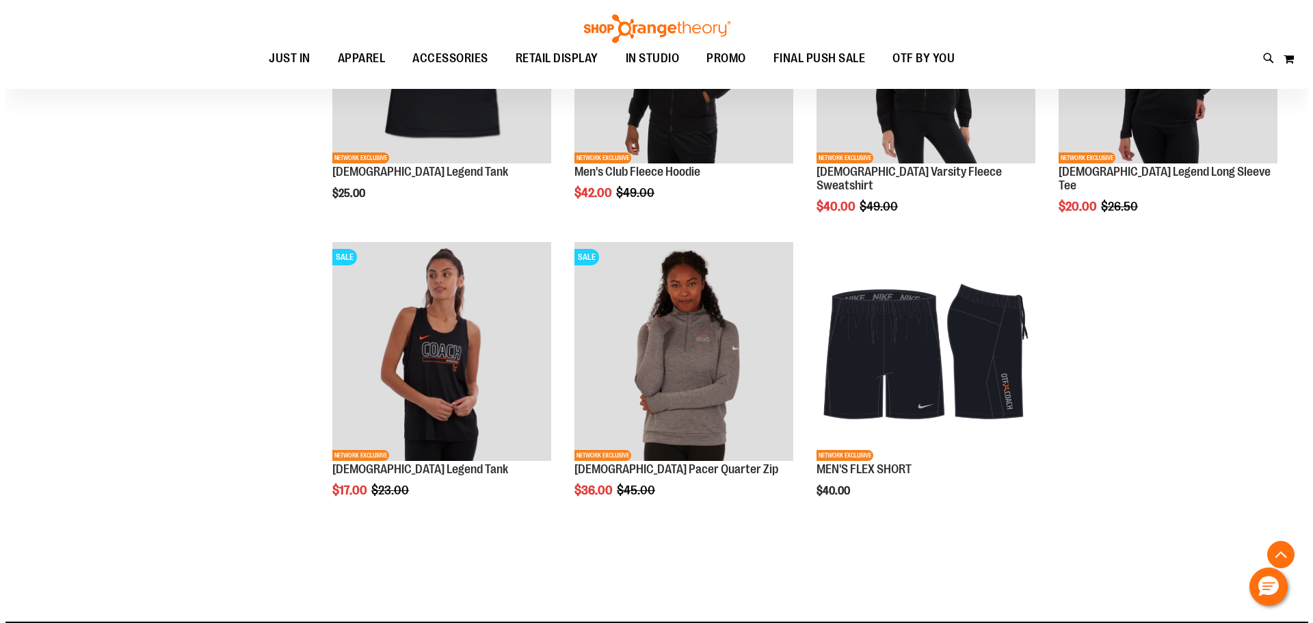
scroll to position [1231, 0]
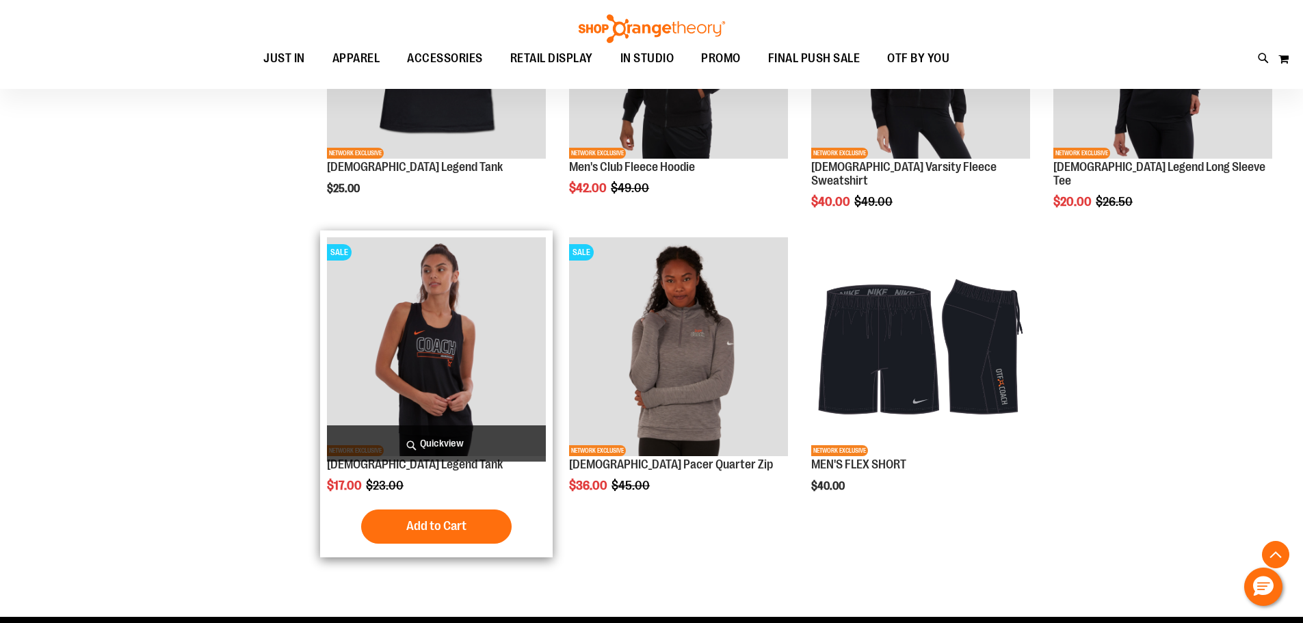
click at [456, 438] on span "Quickview" at bounding box center [436, 443] width 219 height 36
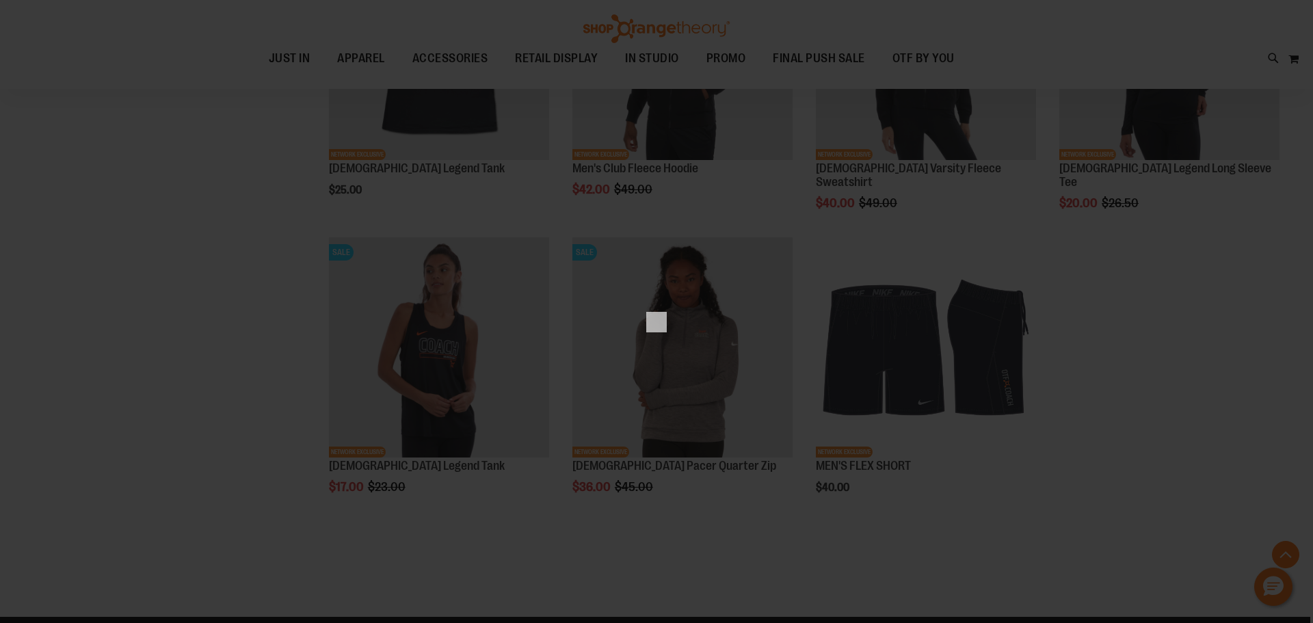
scroll to position [0, 0]
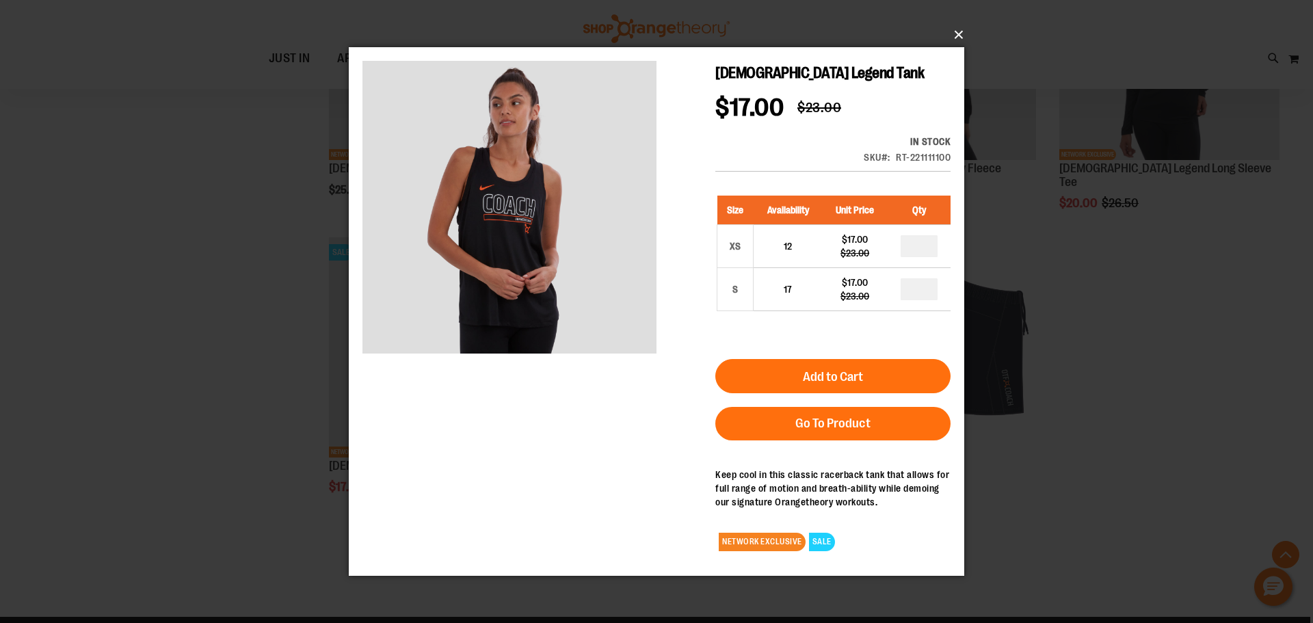
click at [960, 28] on button "×" at bounding box center [661, 35] width 616 height 30
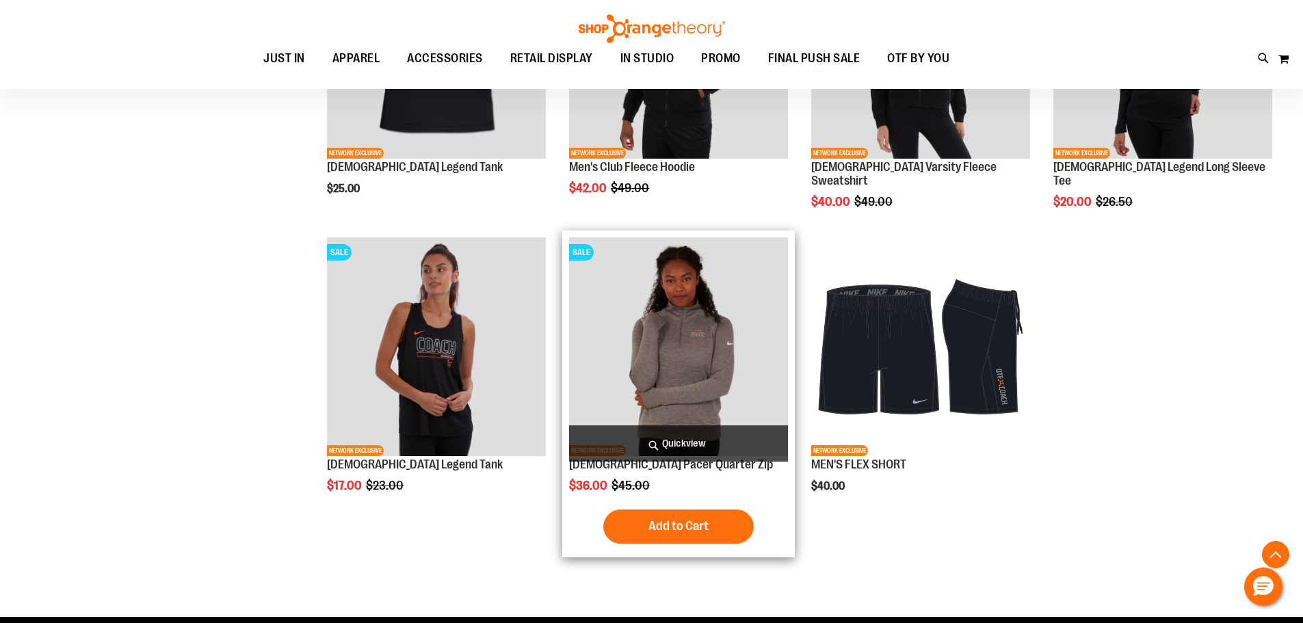
click at [679, 430] on span "Quickview" at bounding box center [678, 443] width 219 height 36
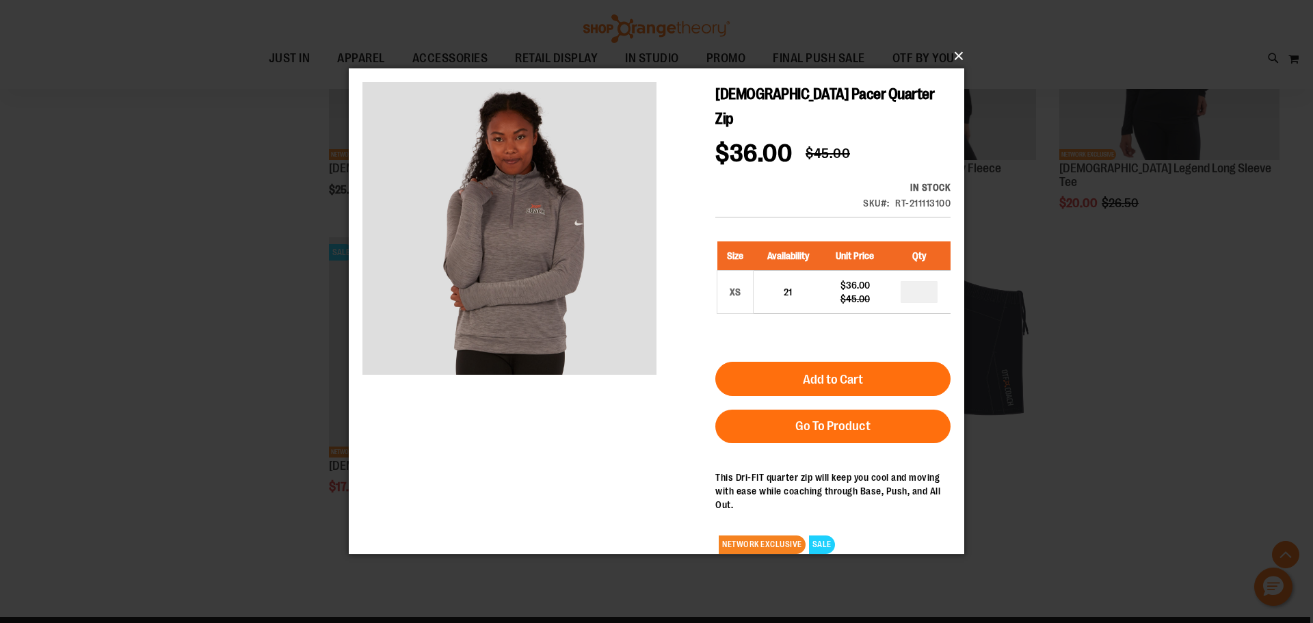
click at [956, 51] on button "×" at bounding box center [661, 56] width 616 height 30
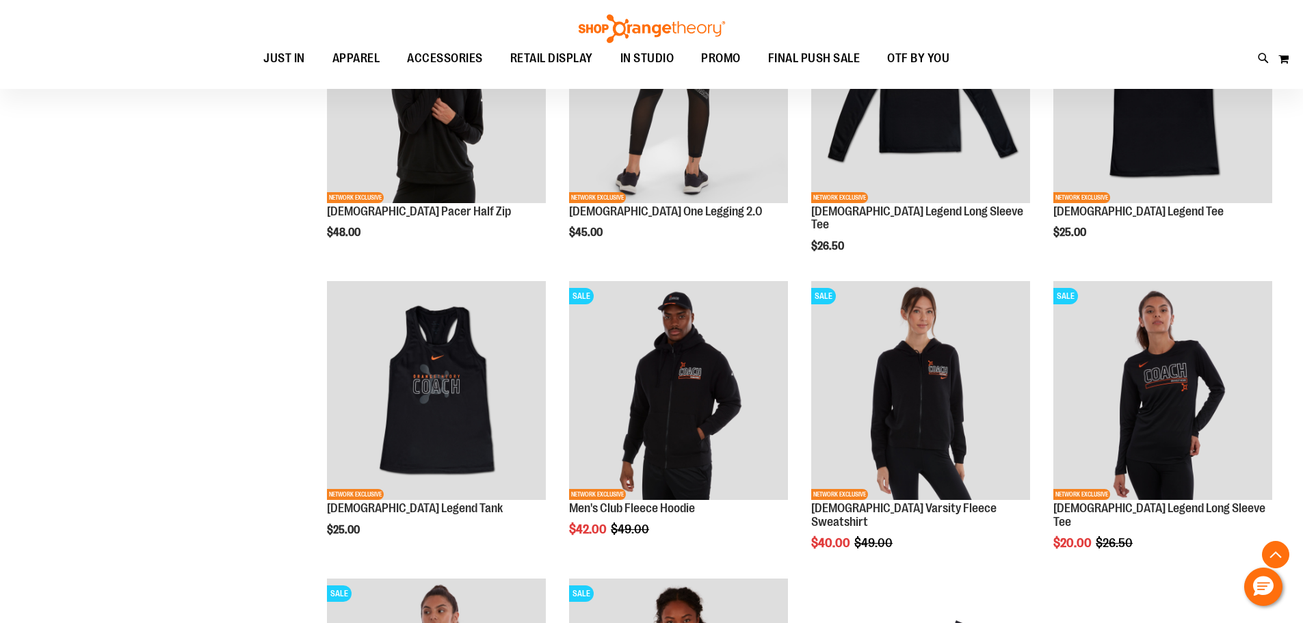
scroll to position [889, 0]
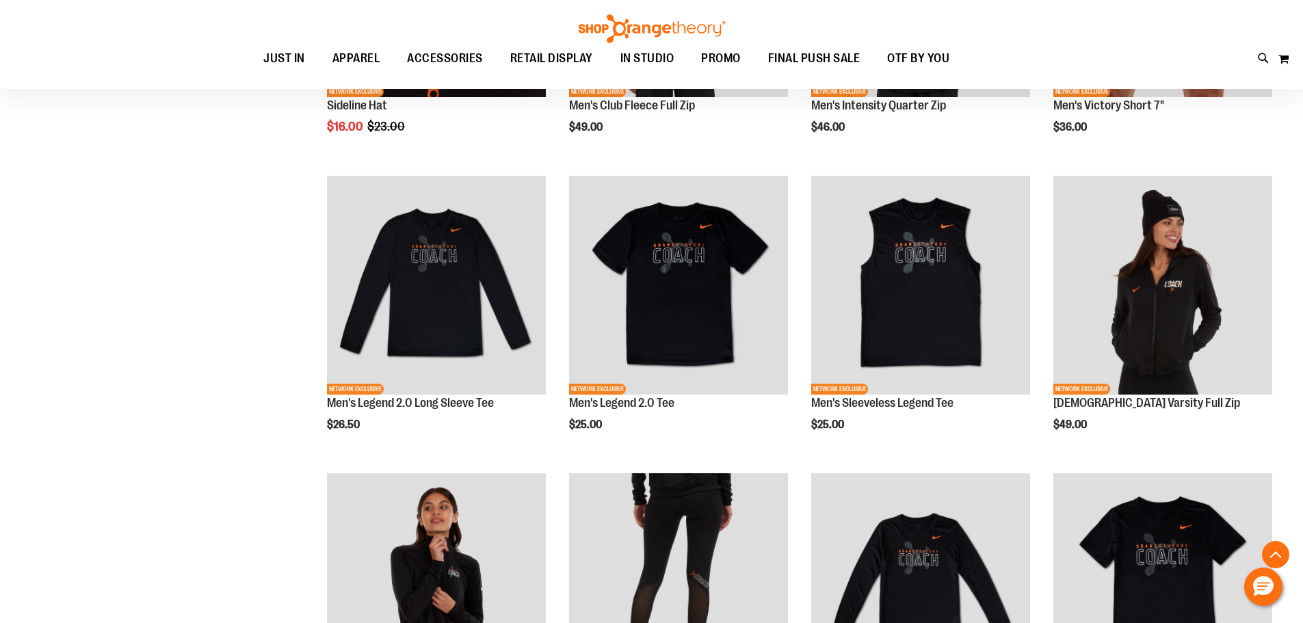
scroll to position [410, 0]
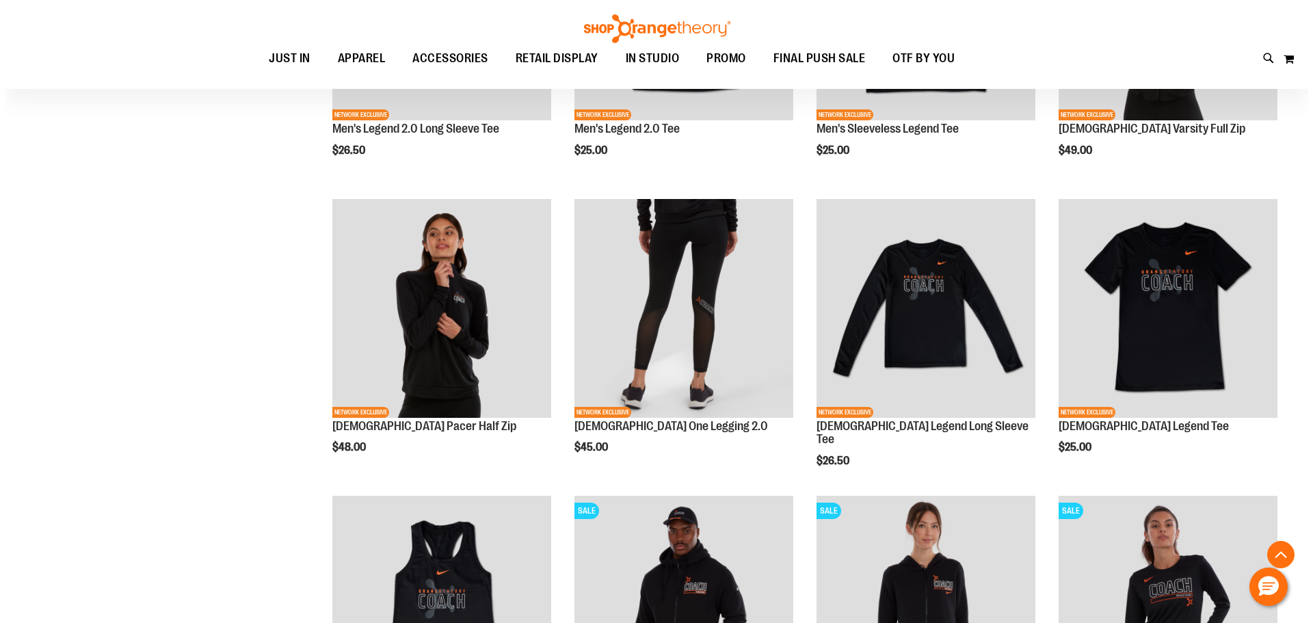
scroll to position [683, 0]
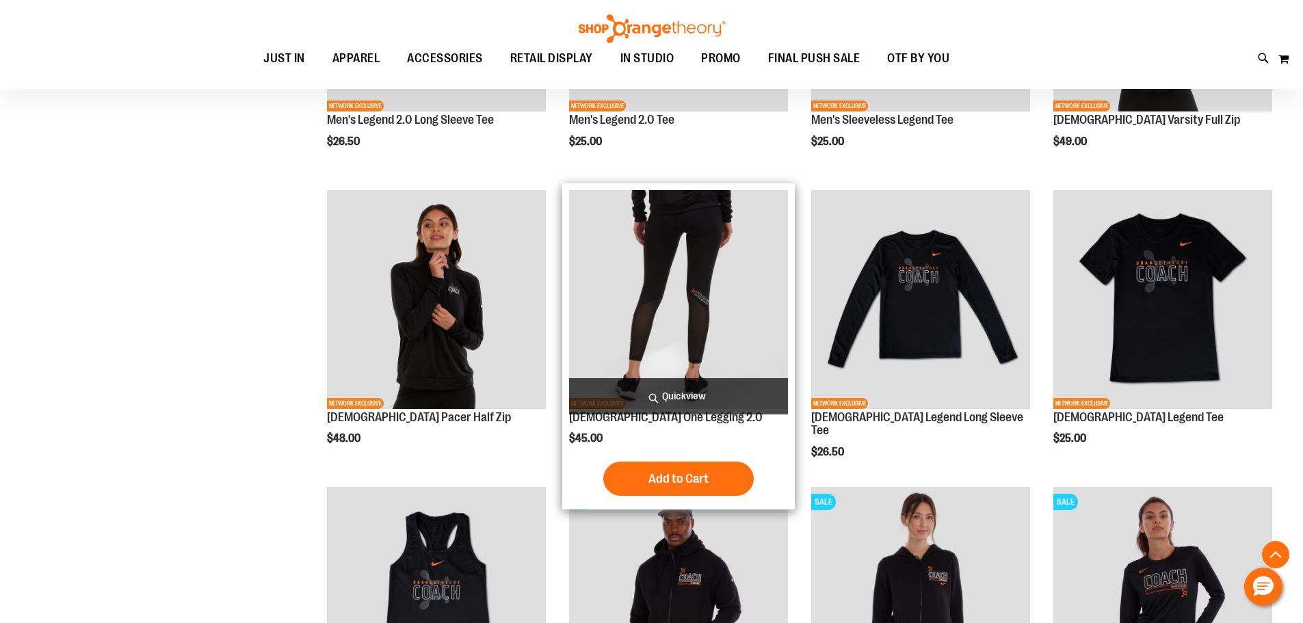
click at [702, 397] on span "Quickview" at bounding box center [678, 396] width 219 height 36
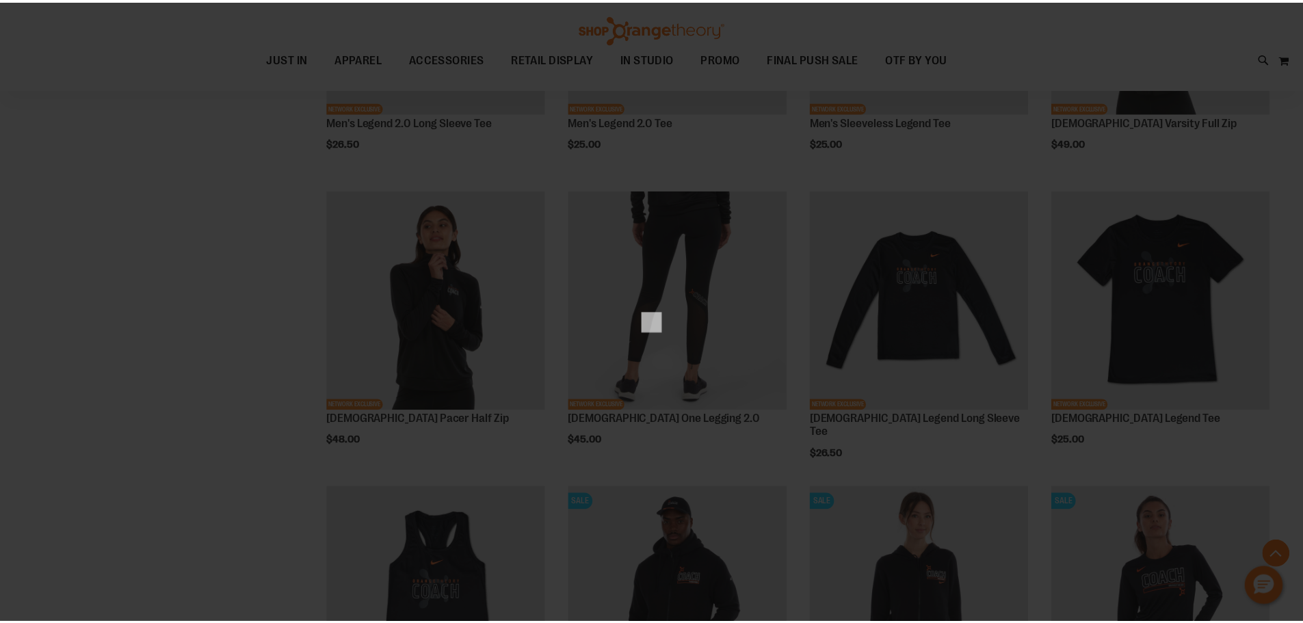
scroll to position [0, 0]
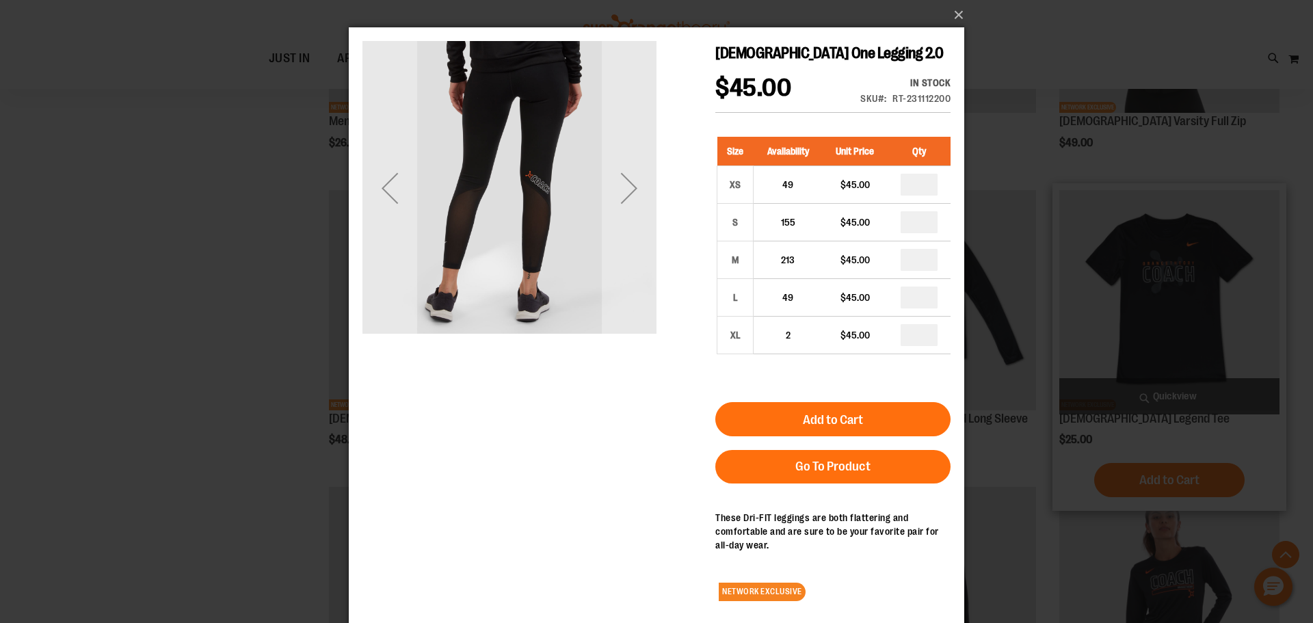
click at [1049, 314] on div "×" at bounding box center [656, 311] width 1313 height 623
